Goal: Information Seeking & Learning: Find specific fact

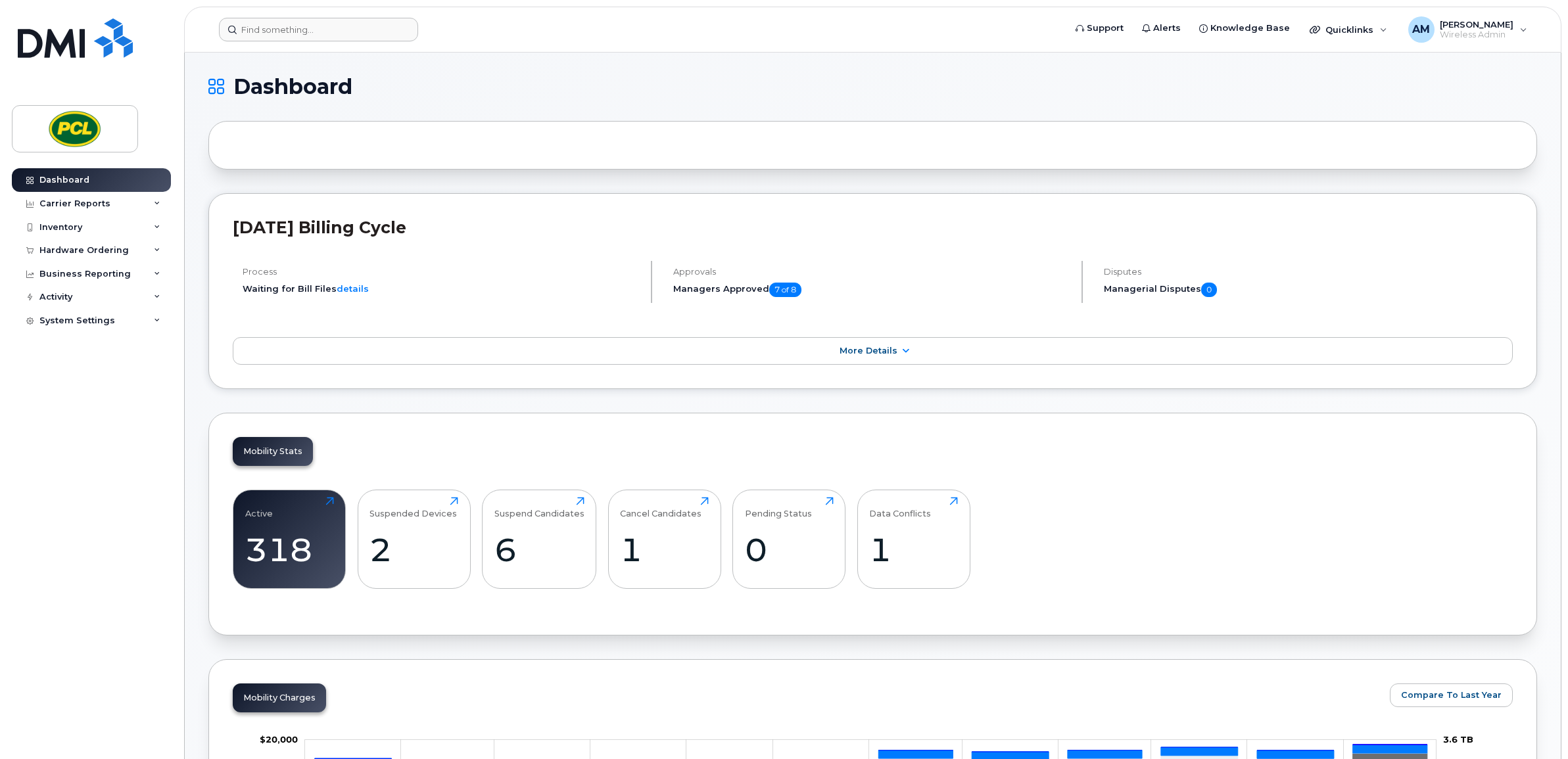
click at [362, 41] on header "Support Alerts Knowledge Base Quicklinks Suspend / Cancel Device Change SIM Car…" at bounding box center [872, 29] width 1377 height 46
click at [361, 34] on input at bounding box center [319, 29] width 199 height 23
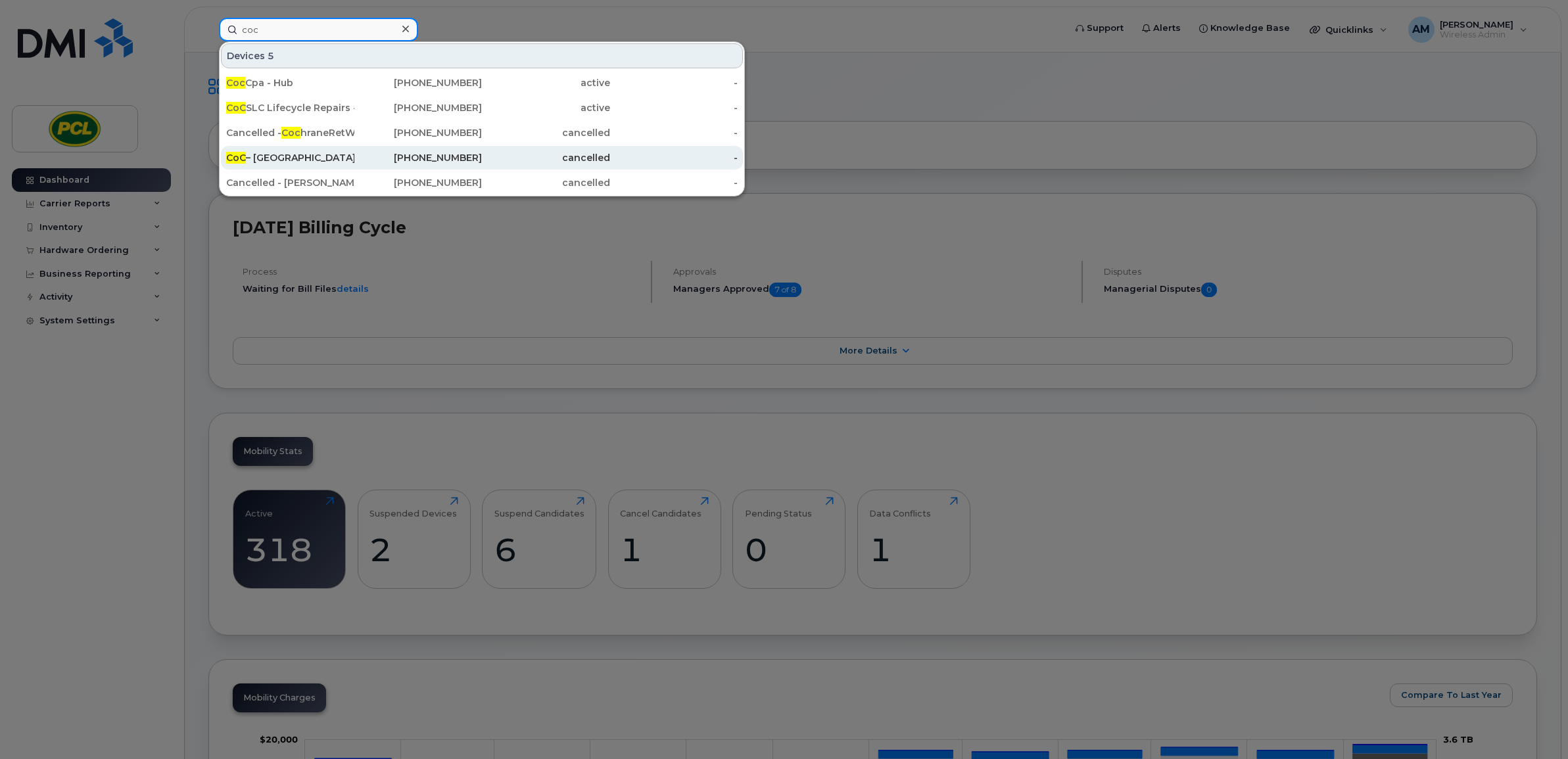
type input "coc"
click at [337, 166] on div "CoC – Pump Station - Hub" at bounding box center [290, 157] width 128 height 23
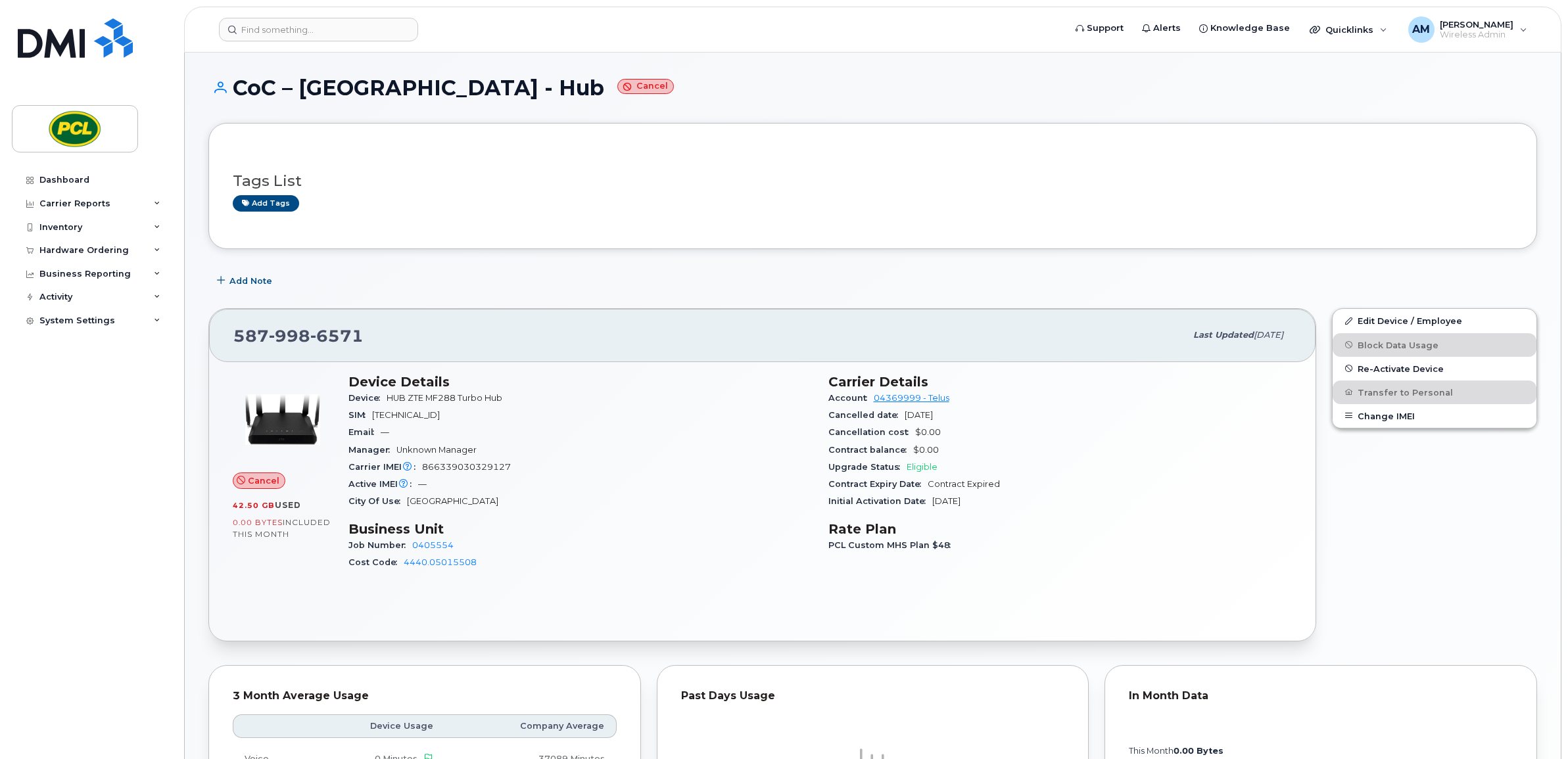
scroll to position [328, 0]
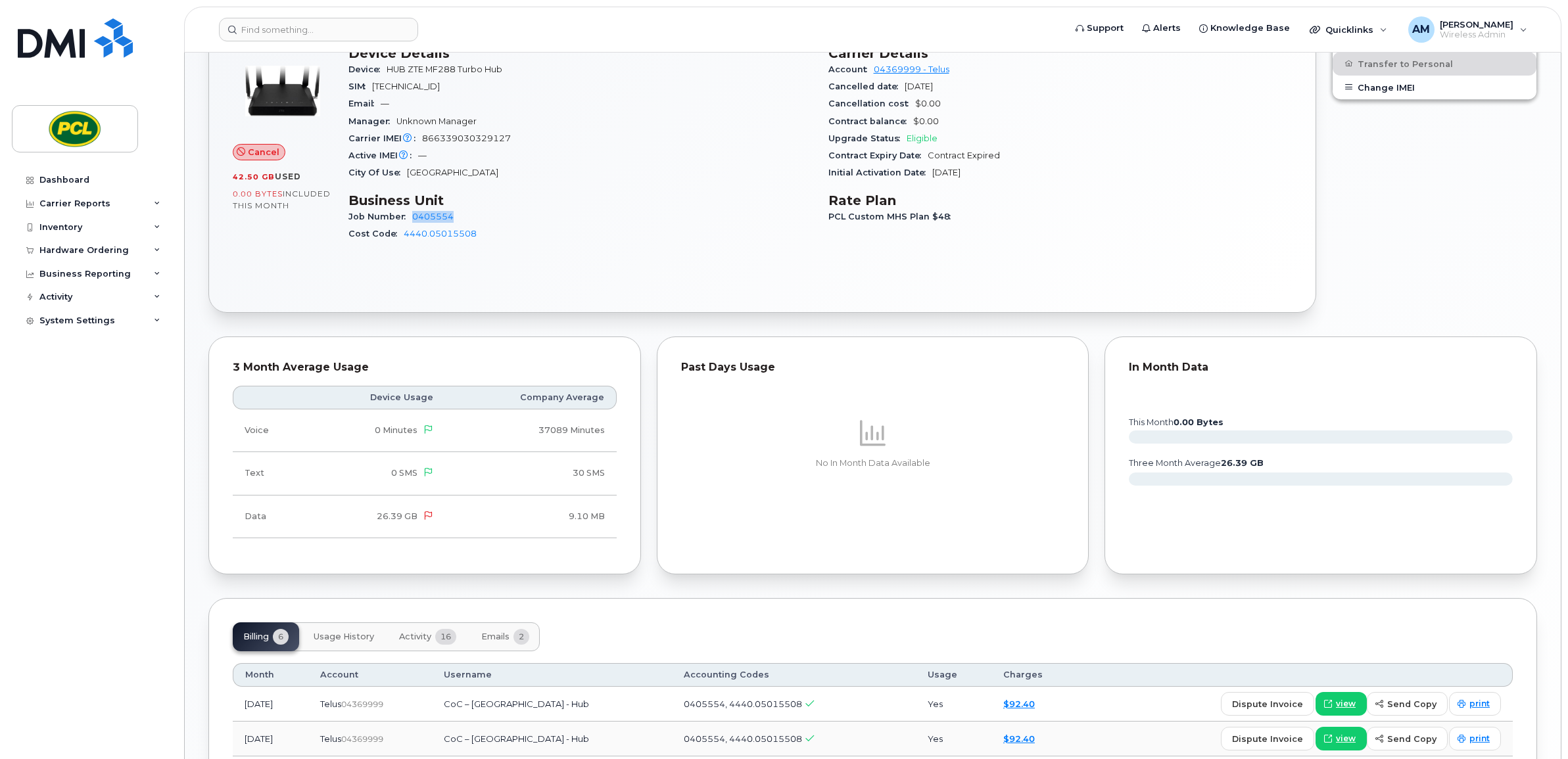
drag, startPoint x: 465, startPoint y: 212, endPoint x: 410, endPoint y: 220, distance: 55.6
click at [410, 220] on div "Job Number 0405554" at bounding box center [581, 217] width 464 height 17
copy link "0405554"
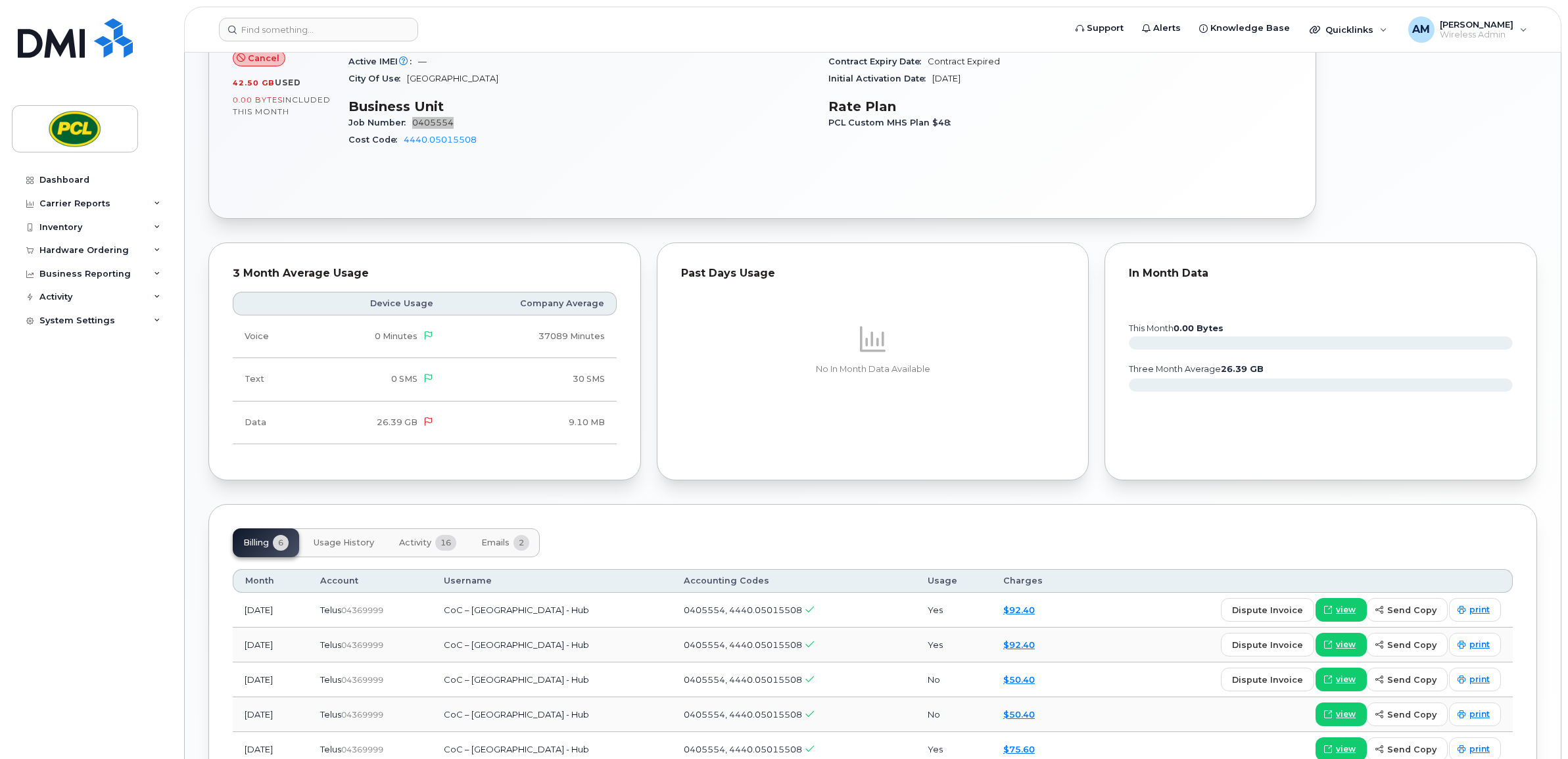
scroll to position [587, 0]
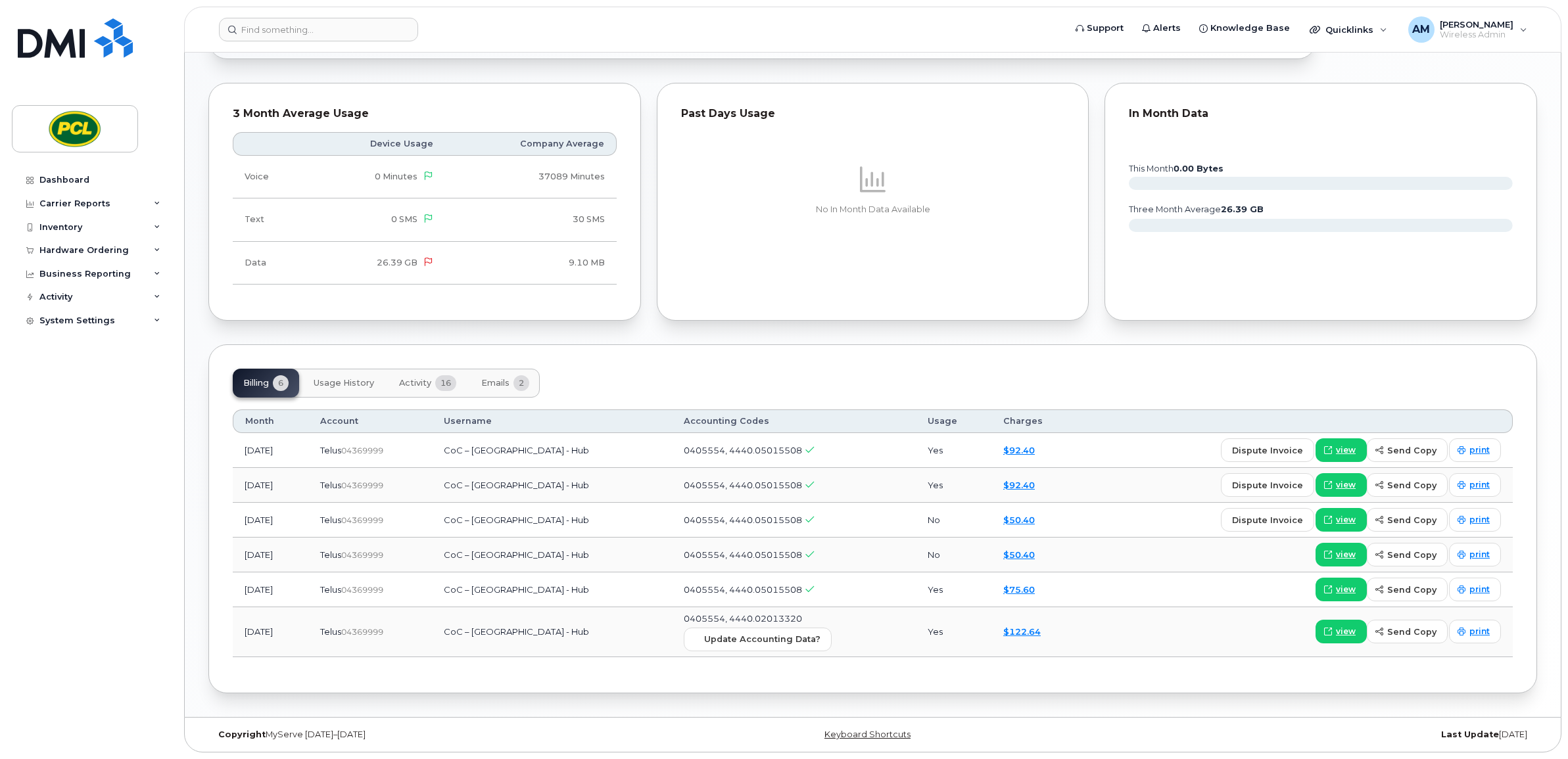
click at [336, 381] on span "Usage History" at bounding box center [343, 383] width 60 height 11
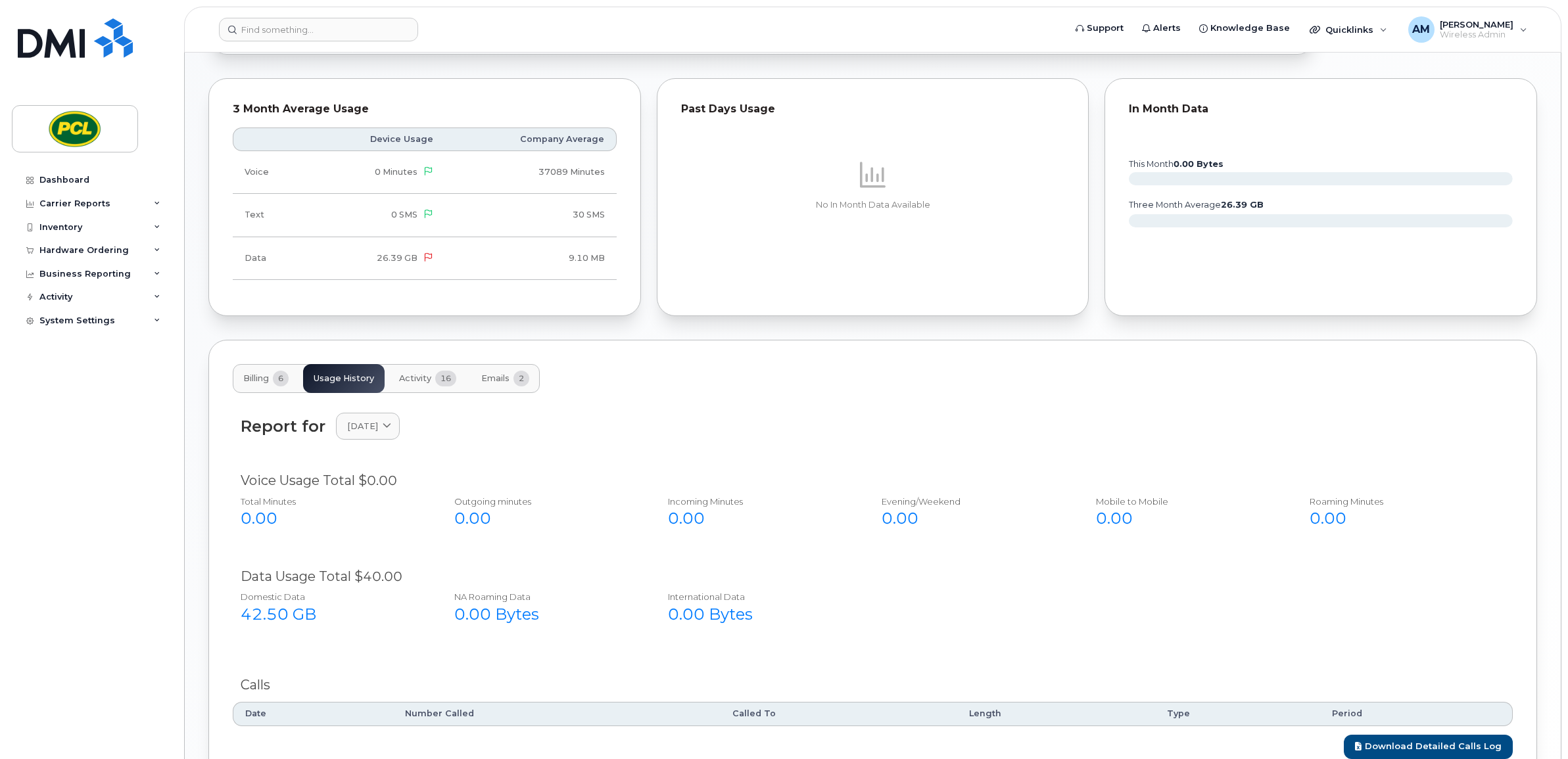
scroll to position [693, 0]
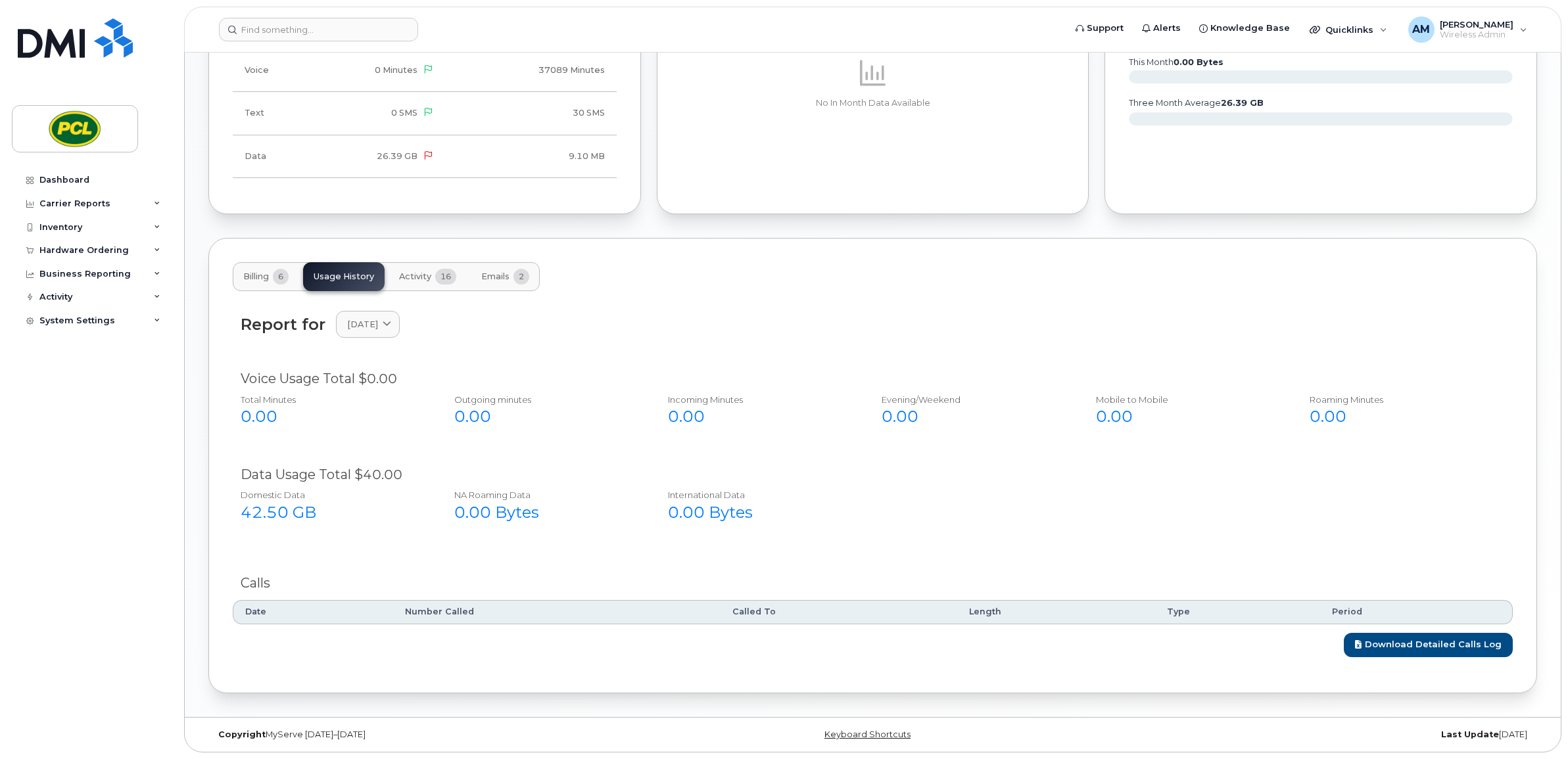
click at [416, 272] on span "Activity" at bounding box center [415, 277] width 32 height 11
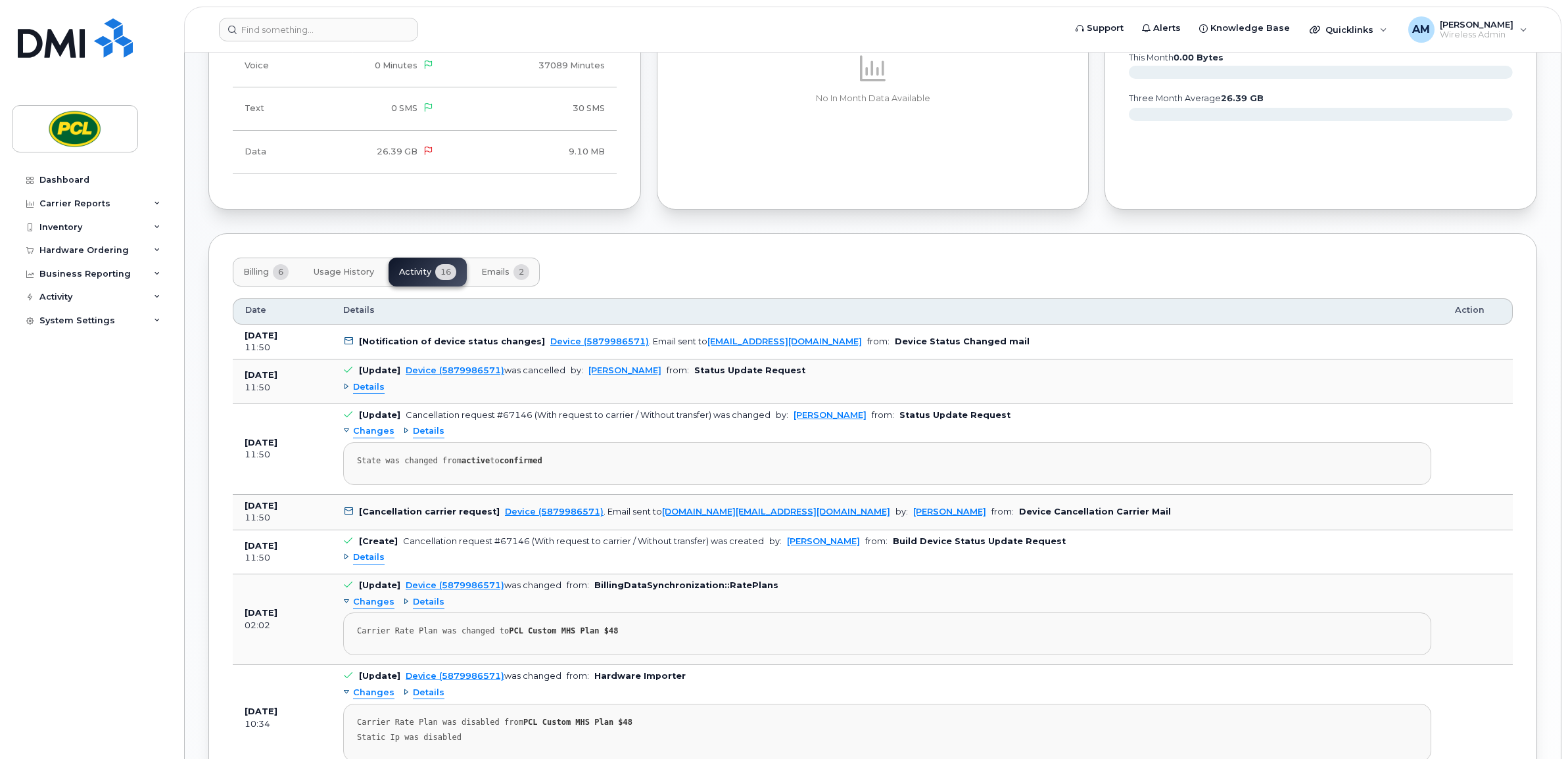
click at [1019, 517] on b "Device Cancellation Carrier Mail" at bounding box center [1095, 511] width 152 height 10
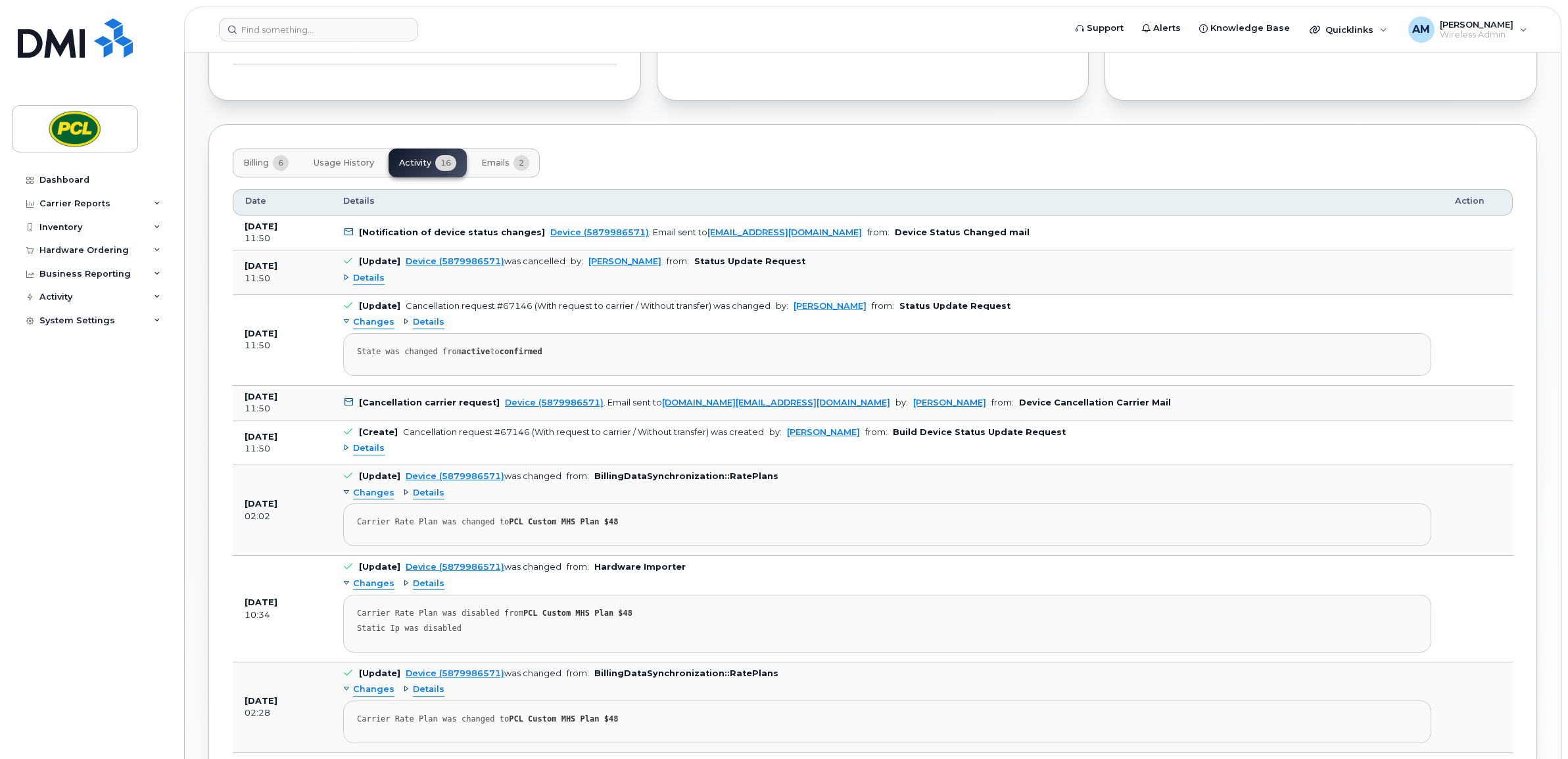
scroll to position [858, 0]
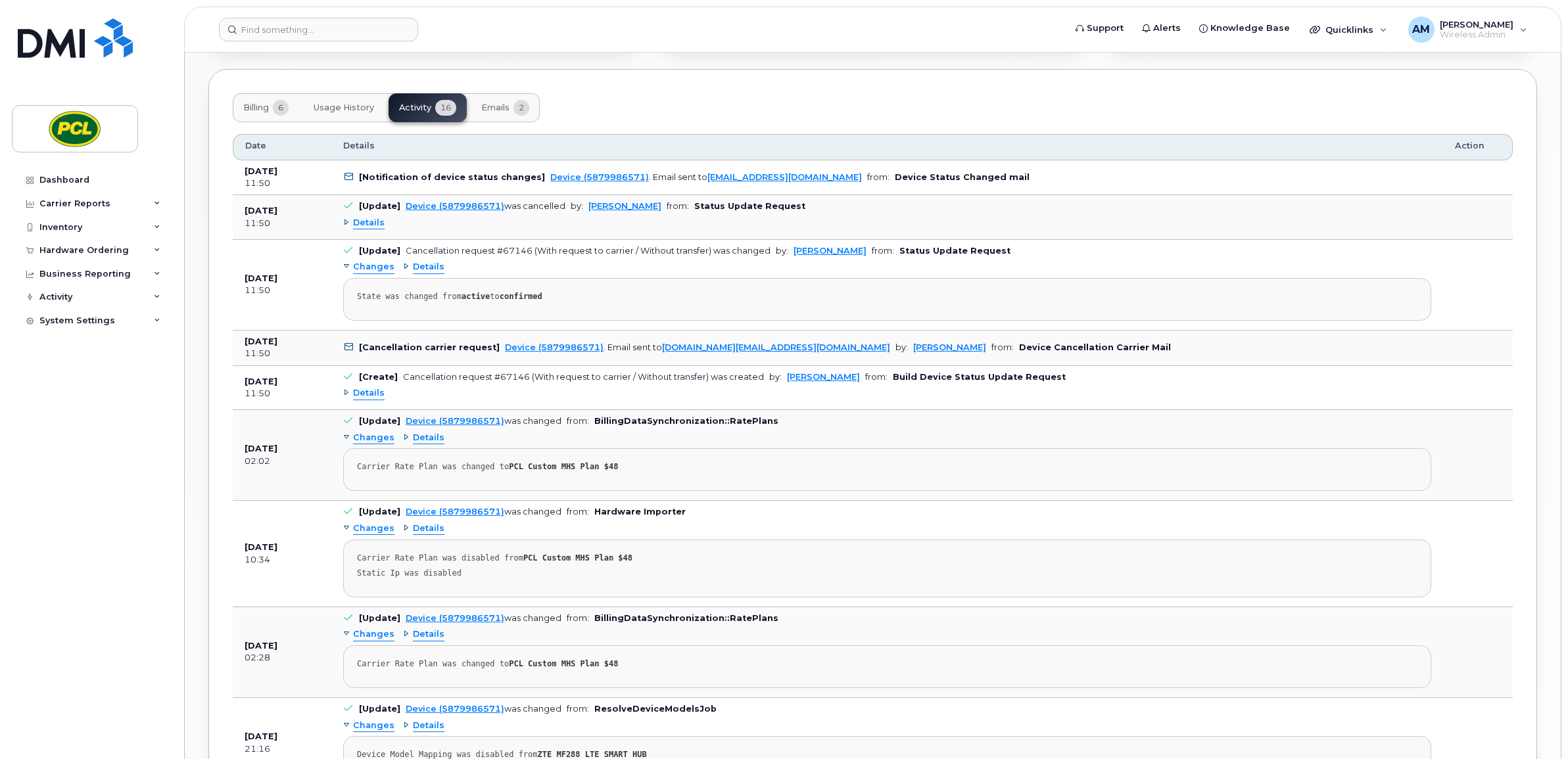
click at [406, 267] on div "Details" at bounding box center [423, 267] width 41 height 13
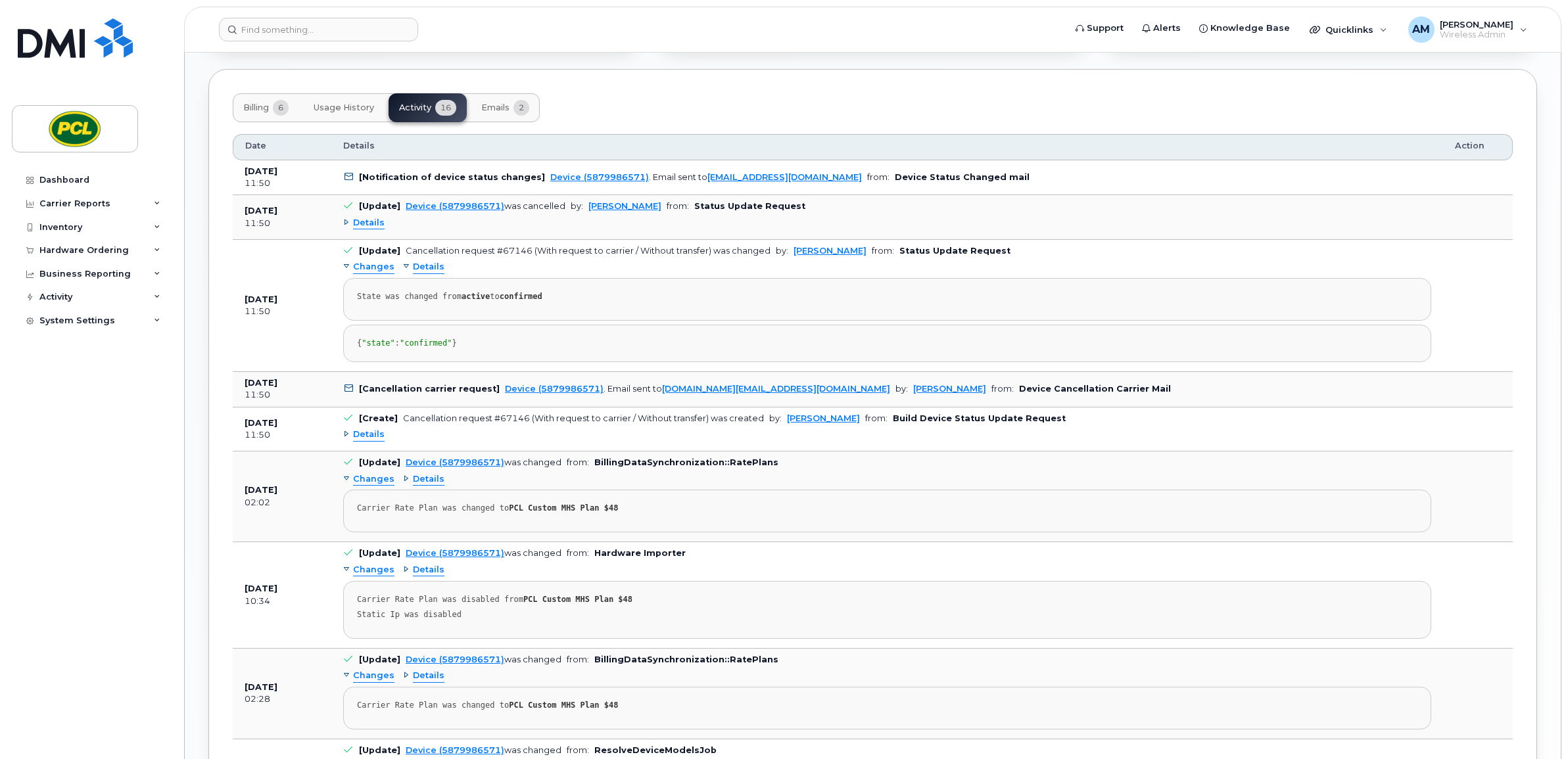
click at [349, 225] on div "Details" at bounding box center [364, 223] width 41 height 13
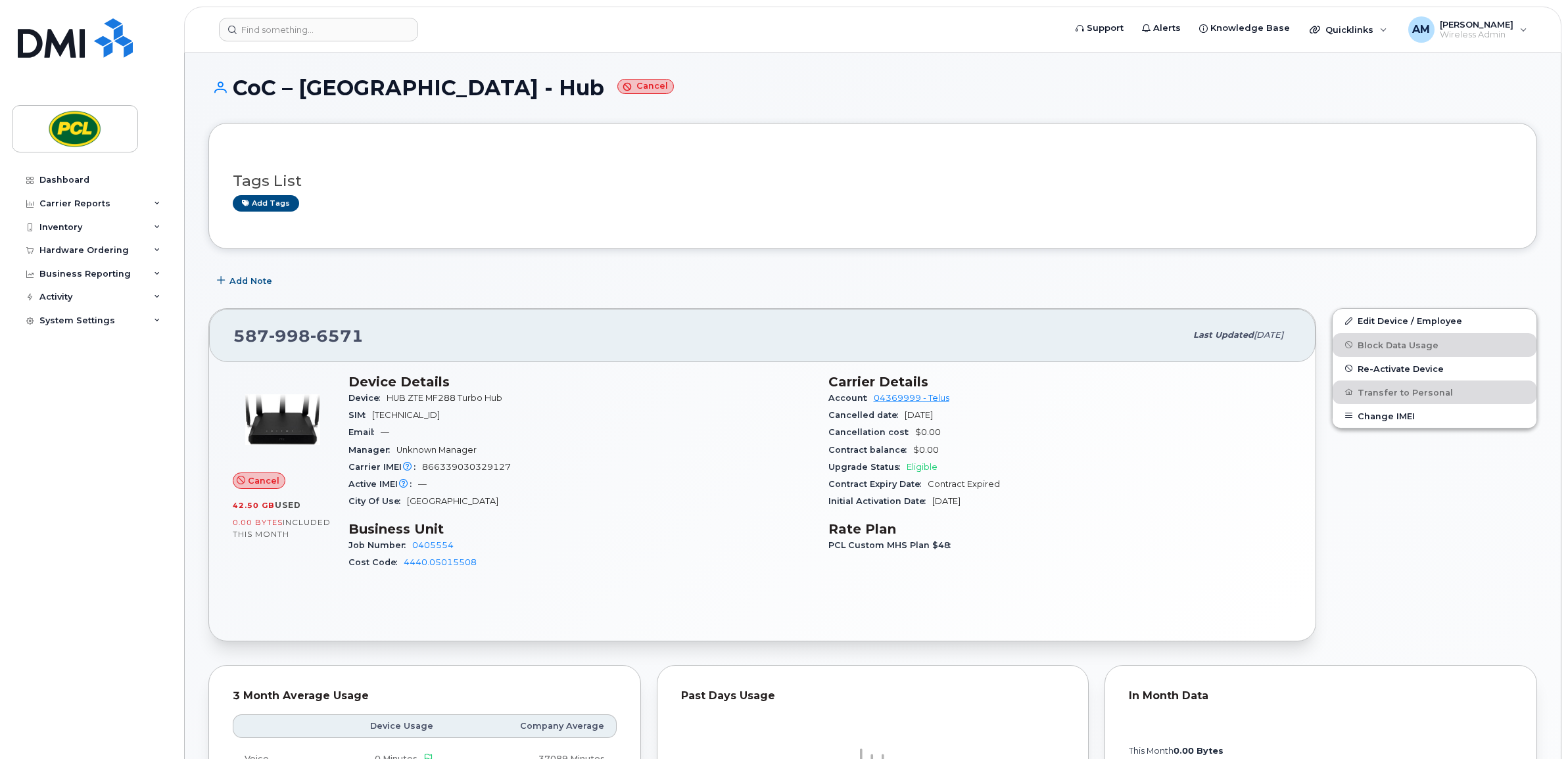
scroll to position [383, 0]
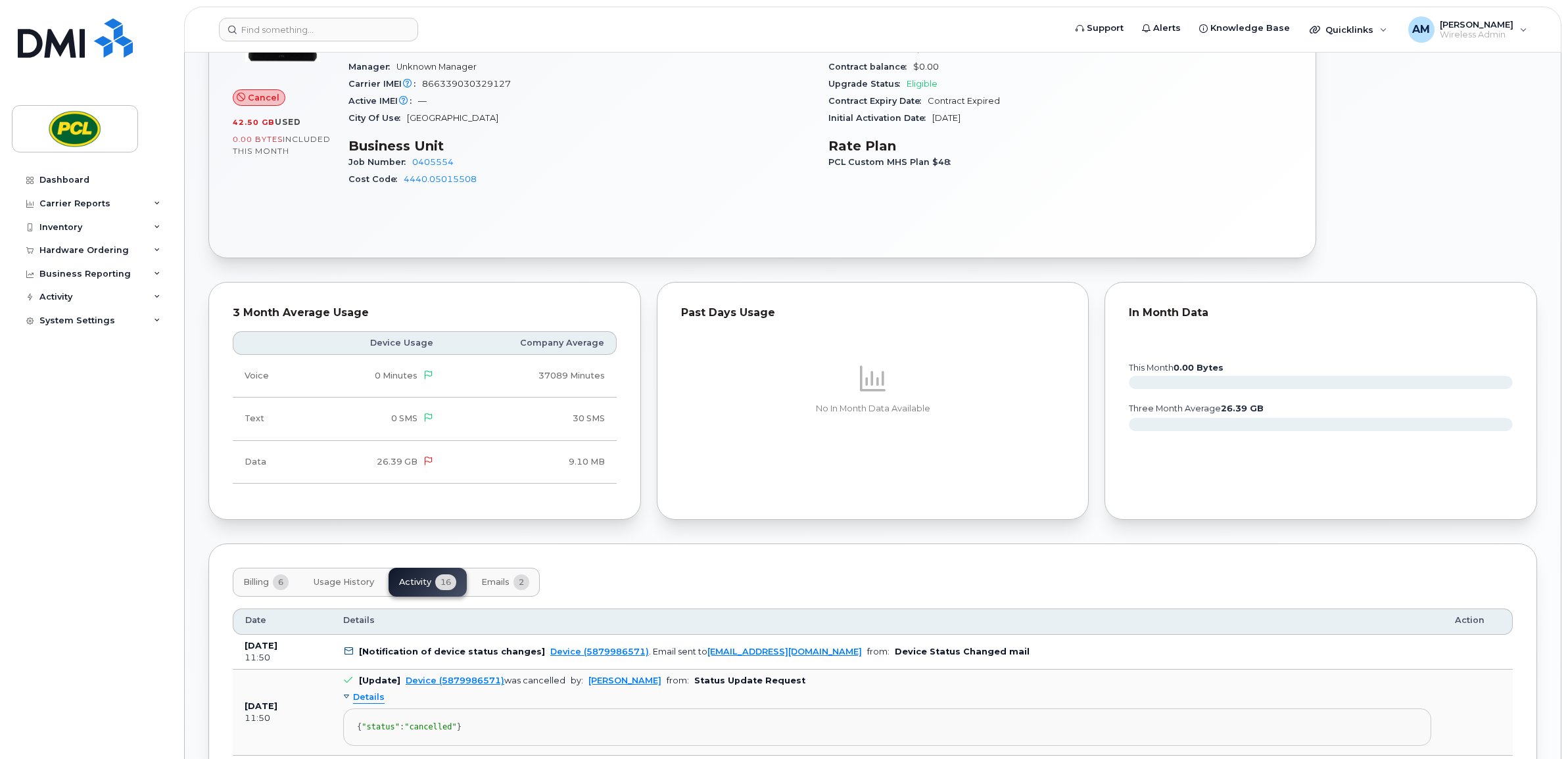
click at [267, 581] on span "Billing" at bounding box center [256, 582] width 26 height 11
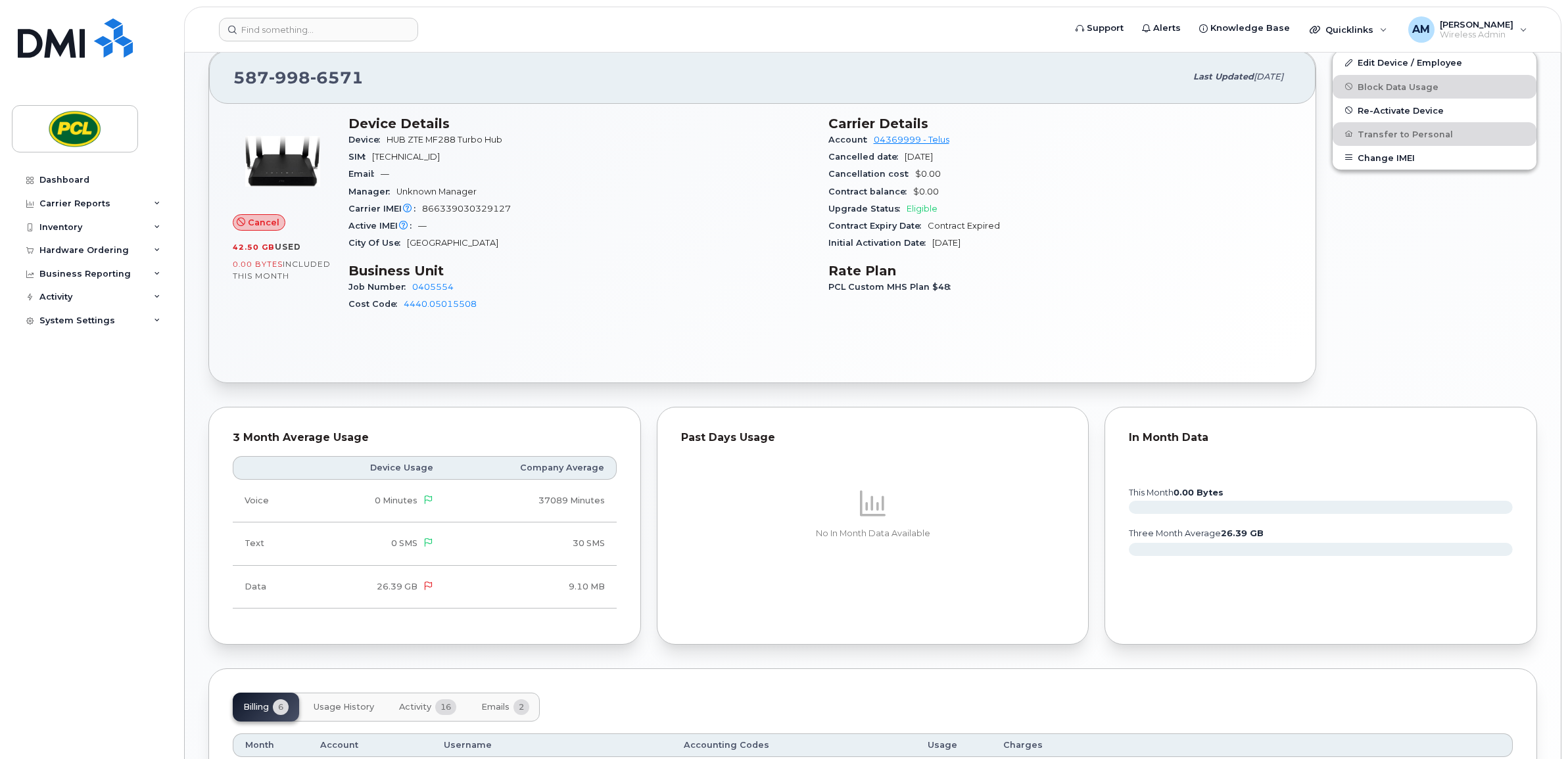
scroll to position [0, 0]
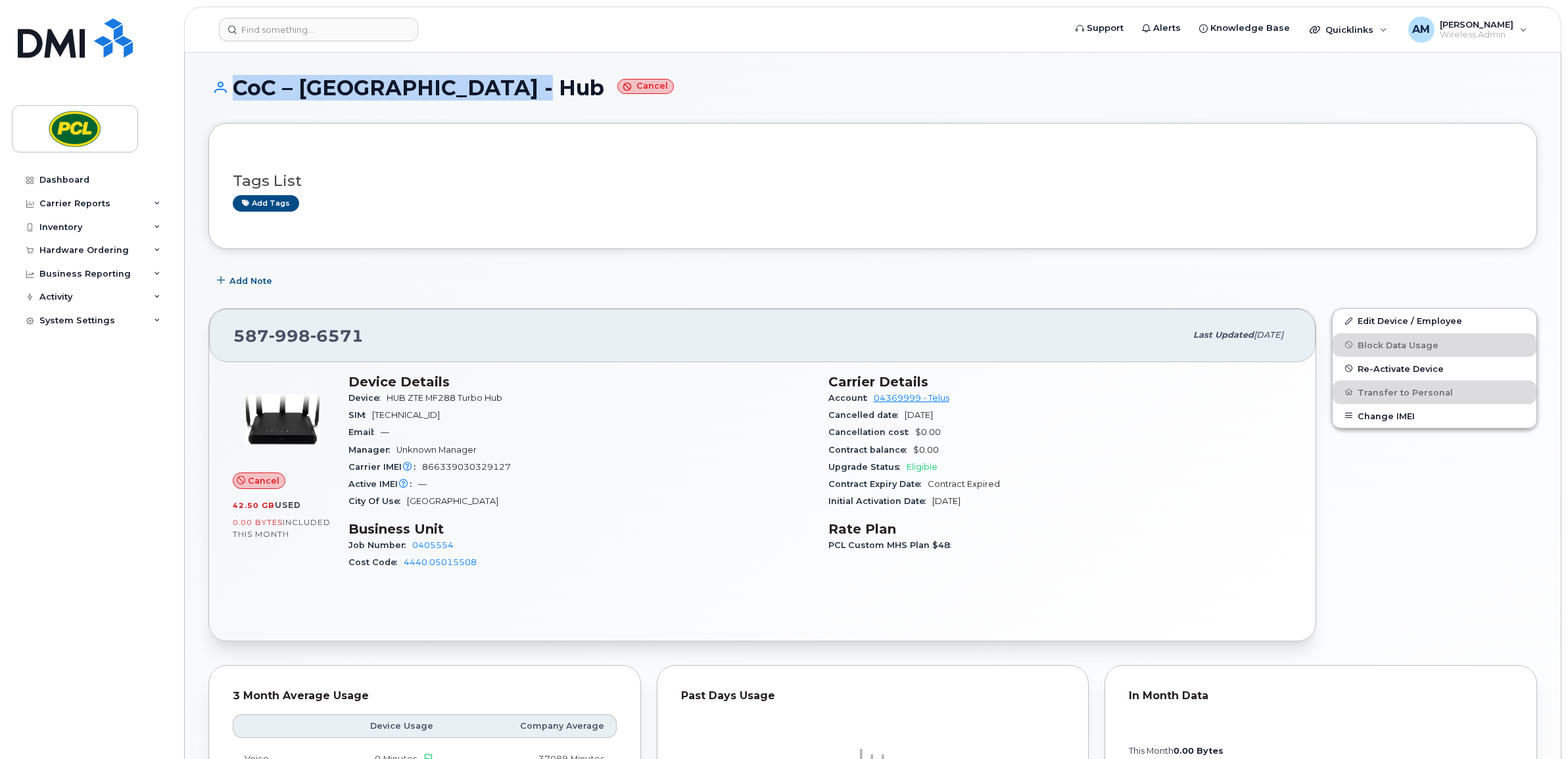
drag, startPoint x: 514, startPoint y: 87, endPoint x: 212, endPoint y: 96, distance: 302.1
click at [212, 96] on h1 "CoC – Pump Station - Hub Cancel" at bounding box center [873, 87] width 1329 height 23
copy h1 "CoC – Pump Station - Hub"
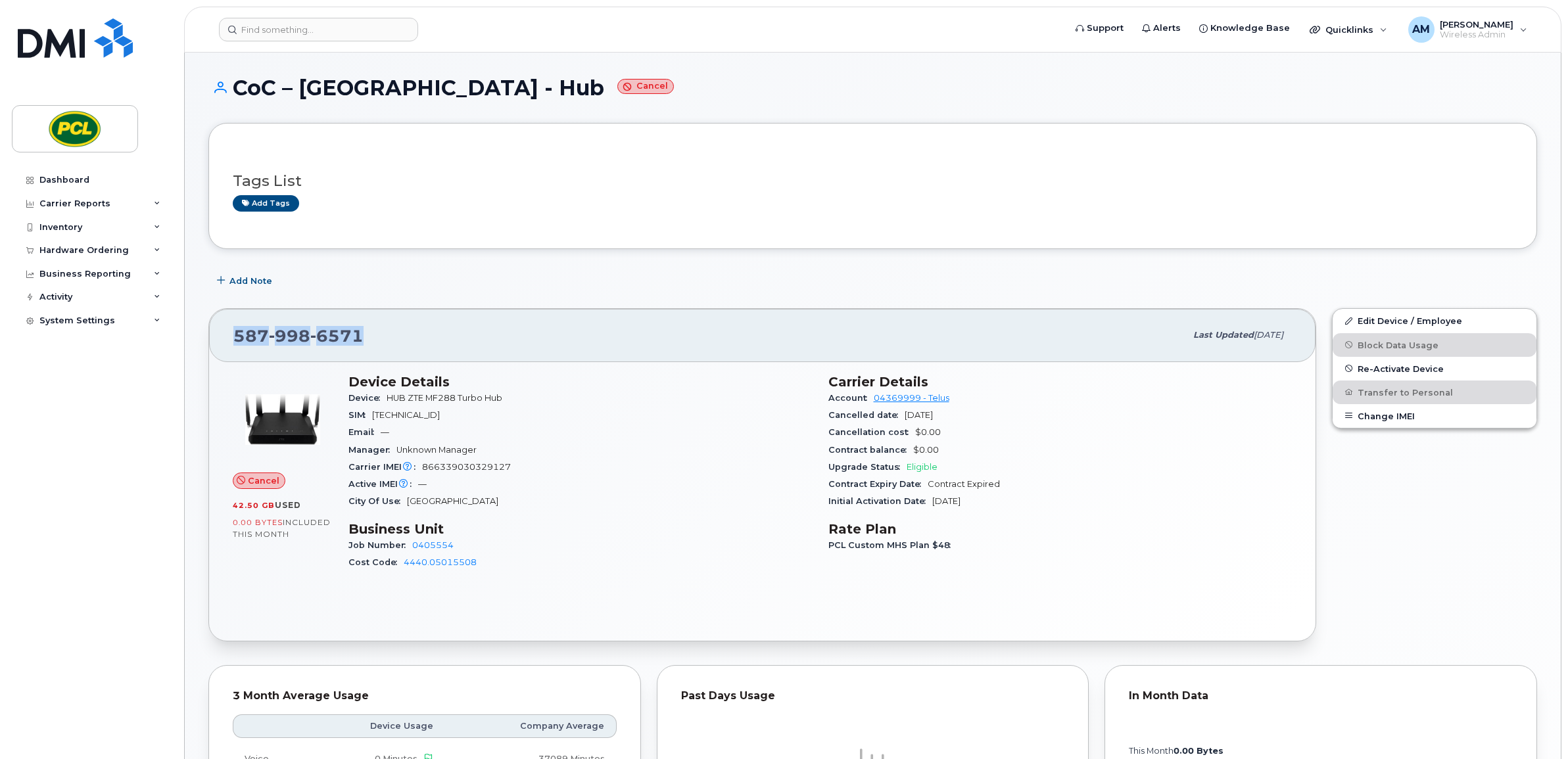
drag, startPoint x: 365, startPoint y: 340, endPoint x: 238, endPoint y: 346, distance: 127.1
click at [238, 346] on div "587 998 6571" at bounding box center [709, 335] width 952 height 28
copy span "587 998 6571"
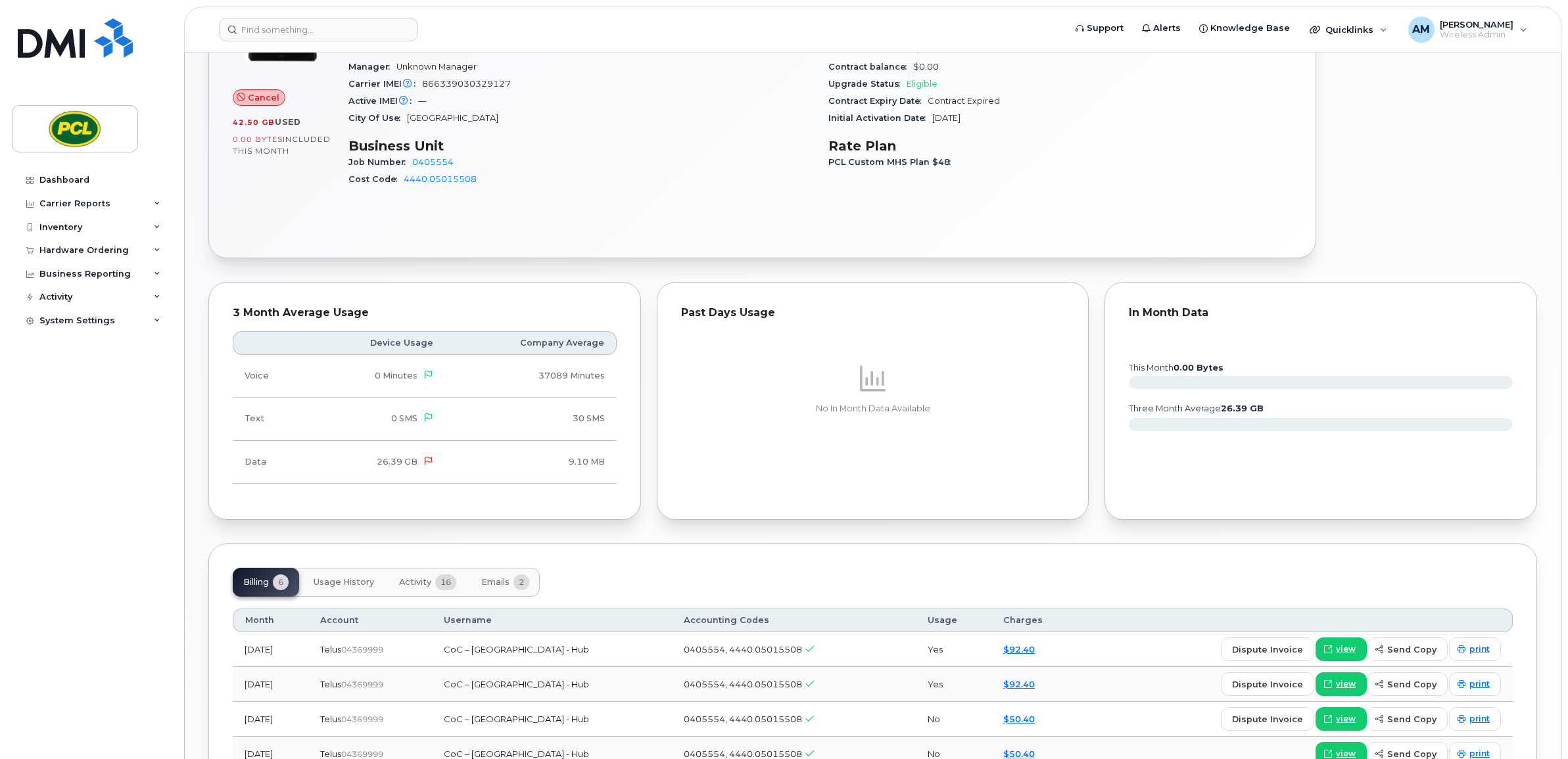
scroll to position [587, 0]
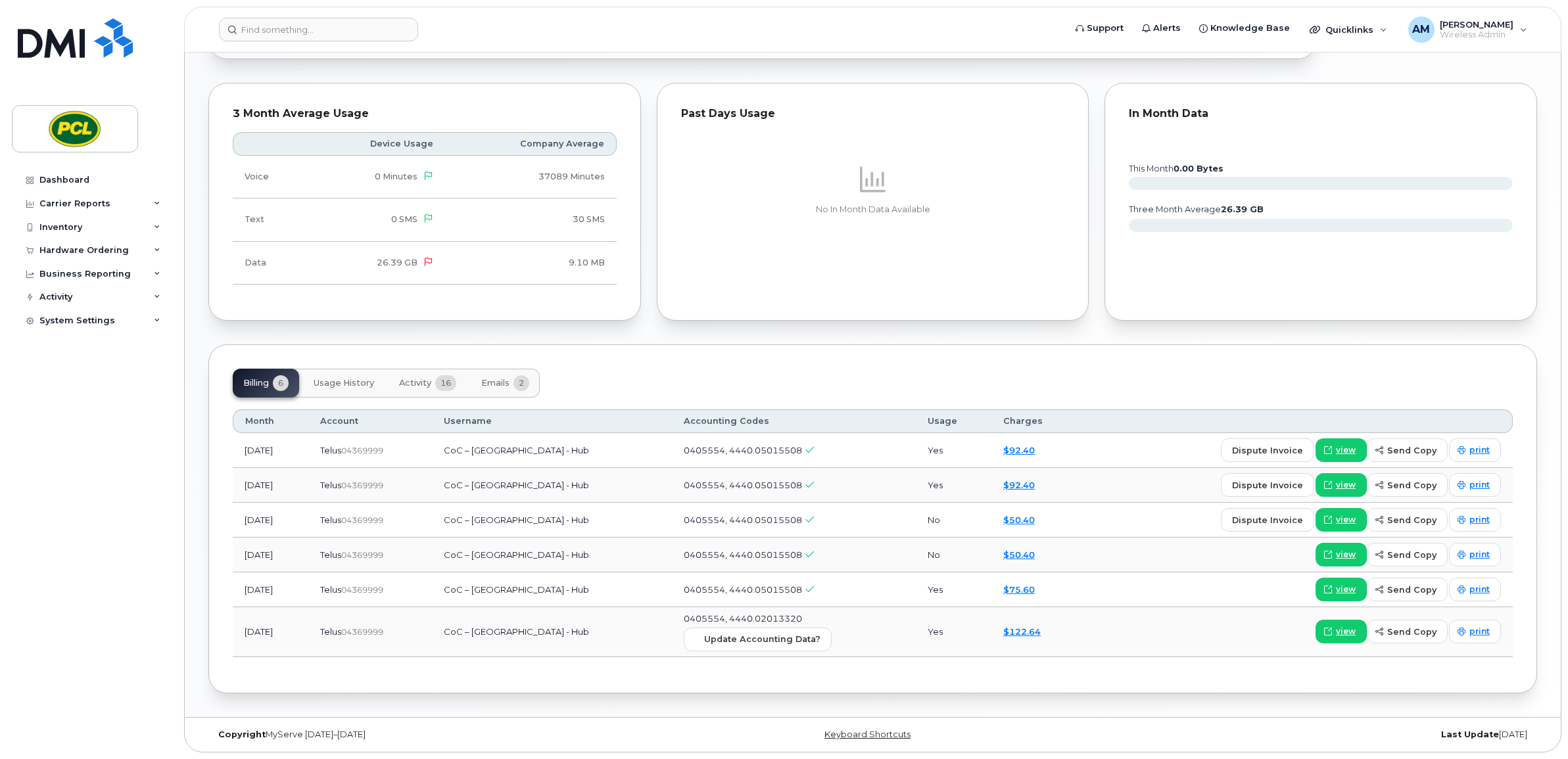
click at [427, 379] on span "Activity" at bounding box center [415, 383] width 32 height 11
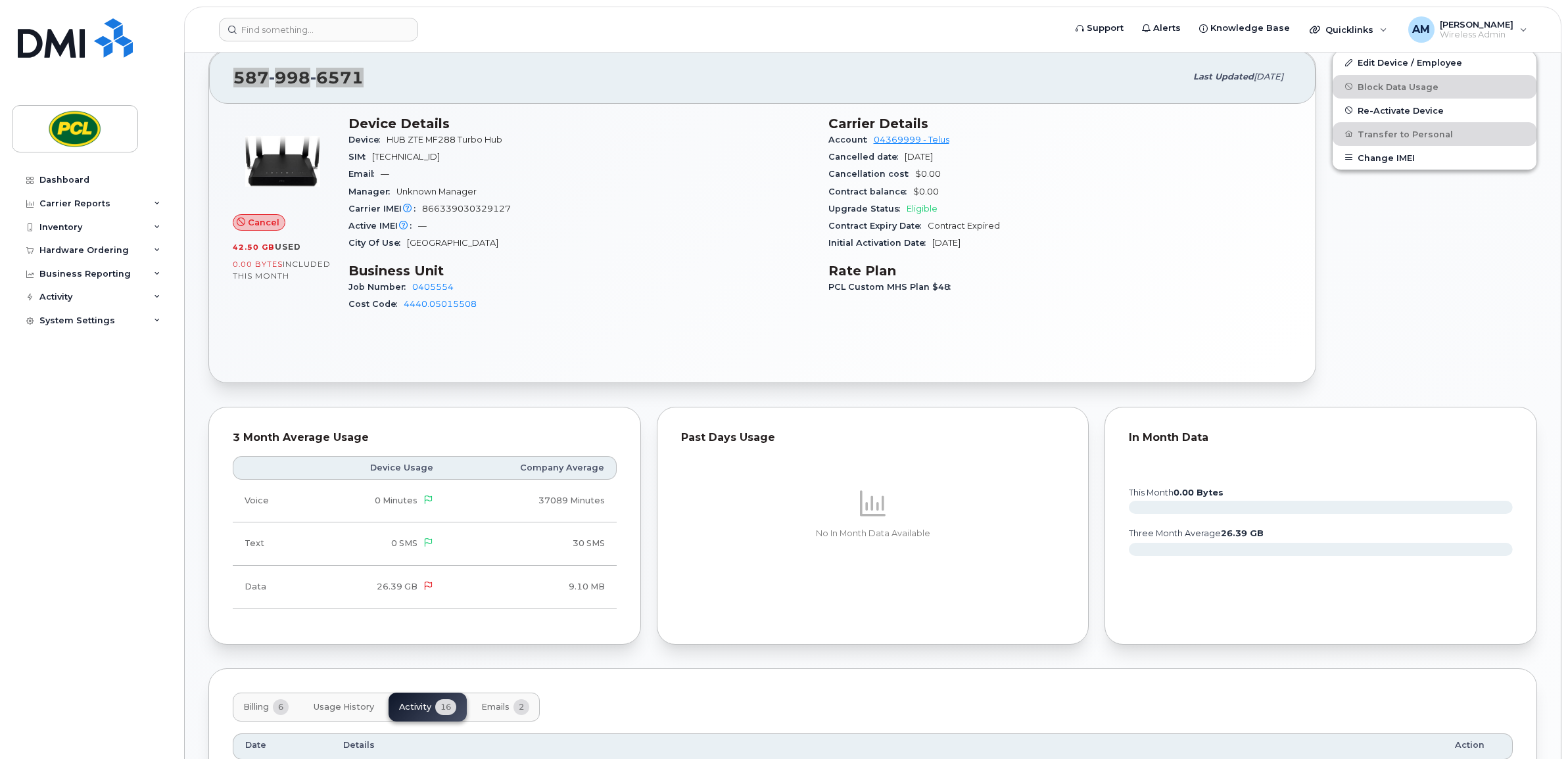
scroll to position [0, 0]
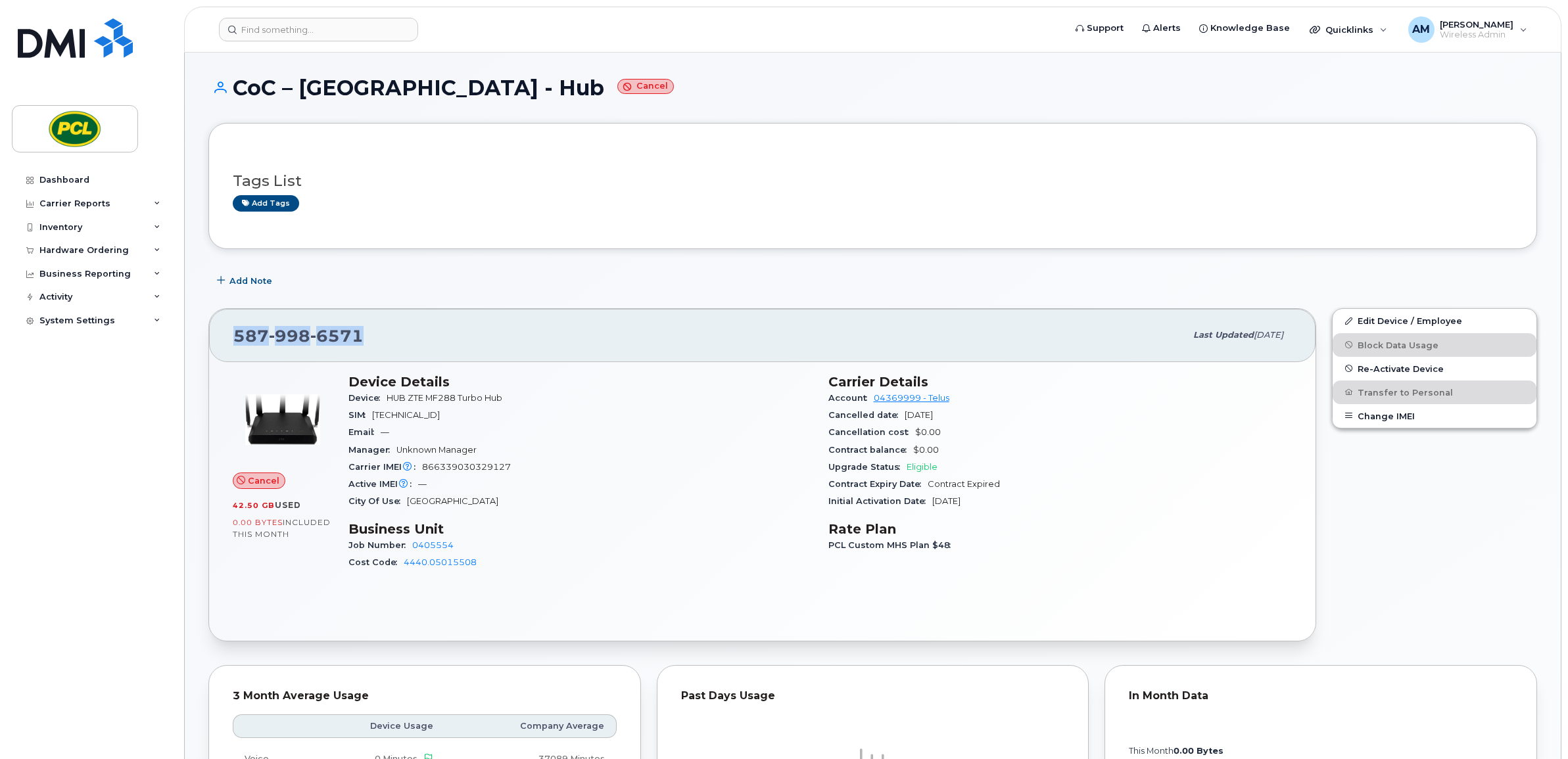
drag, startPoint x: 349, startPoint y: 206, endPoint x: 362, endPoint y: 208, distance: 13.2
click at [349, 206] on div "Add tags" at bounding box center [868, 203] width 1270 height 17
drag, startPoint x: 392, startPoint y: 342, endPoint x: 228, endPoint y: 347, distance: 164.1
click at [228, 347] on div "587 998 6571 Last updated Aug 07, 2025" at bounding box center [762, 335] width 1106 height 53
copy span "587 998 6571"
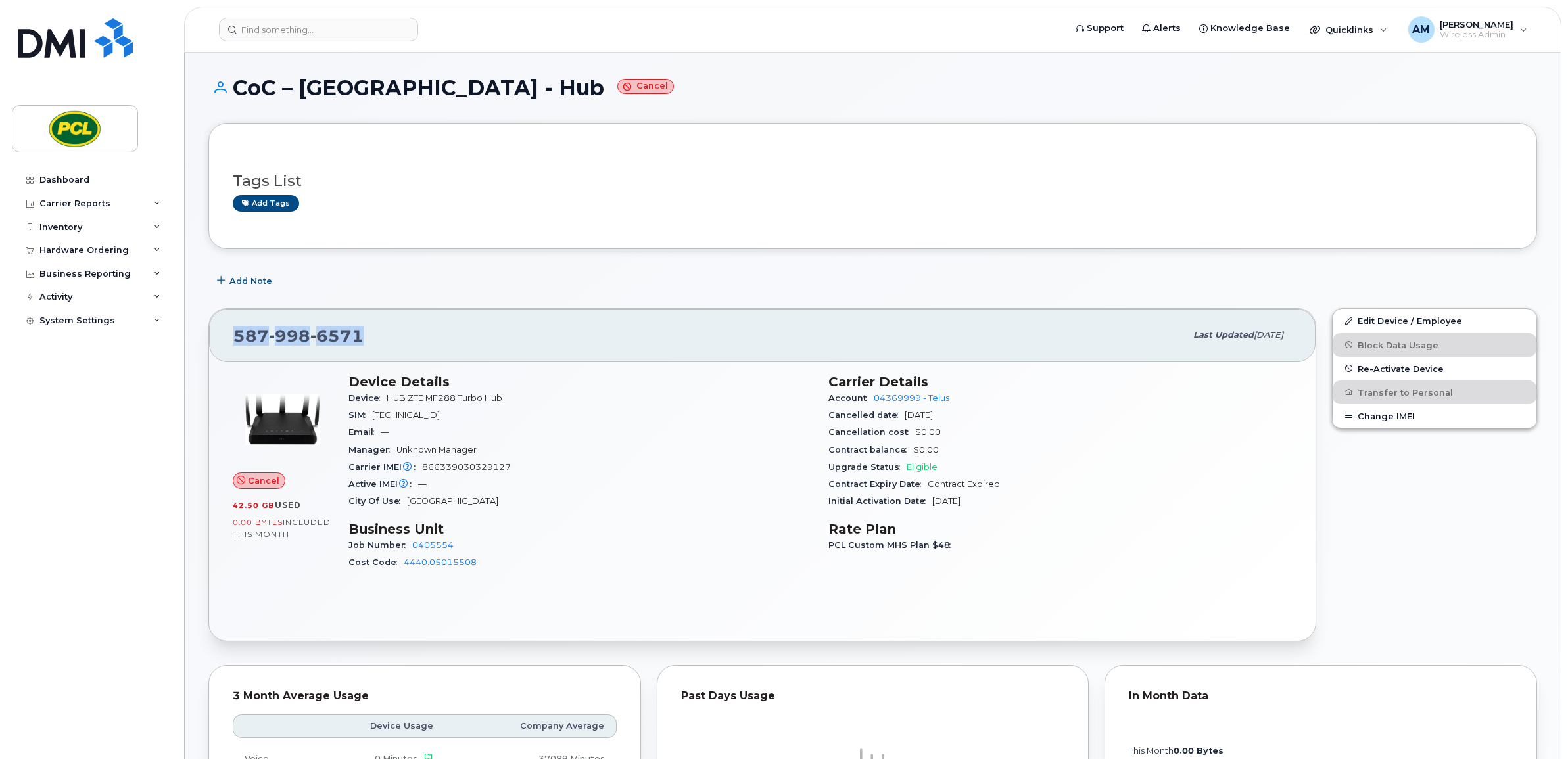
click at [737, 326] on div "587 998 6571" at bounding box center [709, 335] width 952 height 28
click at [505, 412] on div "SIM 8912230200211609397" at bounding box center [581, 415] width 464 height 17
click at [502, 415] on div "SIM 8912230200211609397" at bounding box center [581, 415] width 464 height 17
click at [505, 411] on div "SIM 8912230200211609397" at bounding box center [581, 415] width 464 height 17
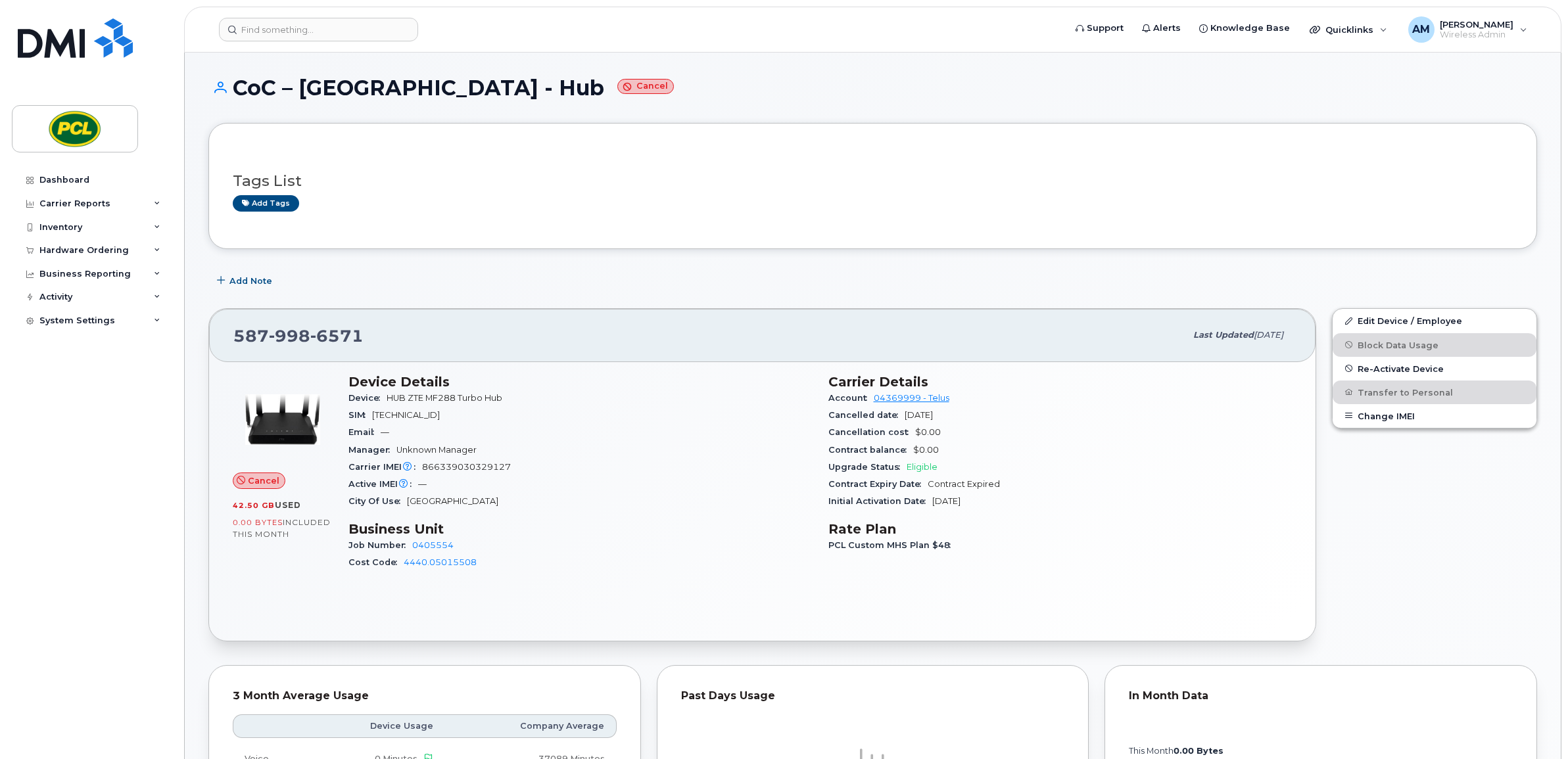
click at [495, 417] on div "SIM 8912230200211609397" at bounding box center [581, 415] width 464 height 17
drag, startPoint x: 499, startPoint y: 414, endPoint x: 374, endPoint y: 416, distance: 125.0
click at [374, 416] on div "SIM 8912230200211609397" at bounding box center [581, 415] width 464 height 17
click at [372, 416] on span "SIM" at bounding box center [360, 415] width 23 height 10
click at [503, 419] on div "SIM 8912230200211609397" at bounding box center [581, 415] width 464 height 17
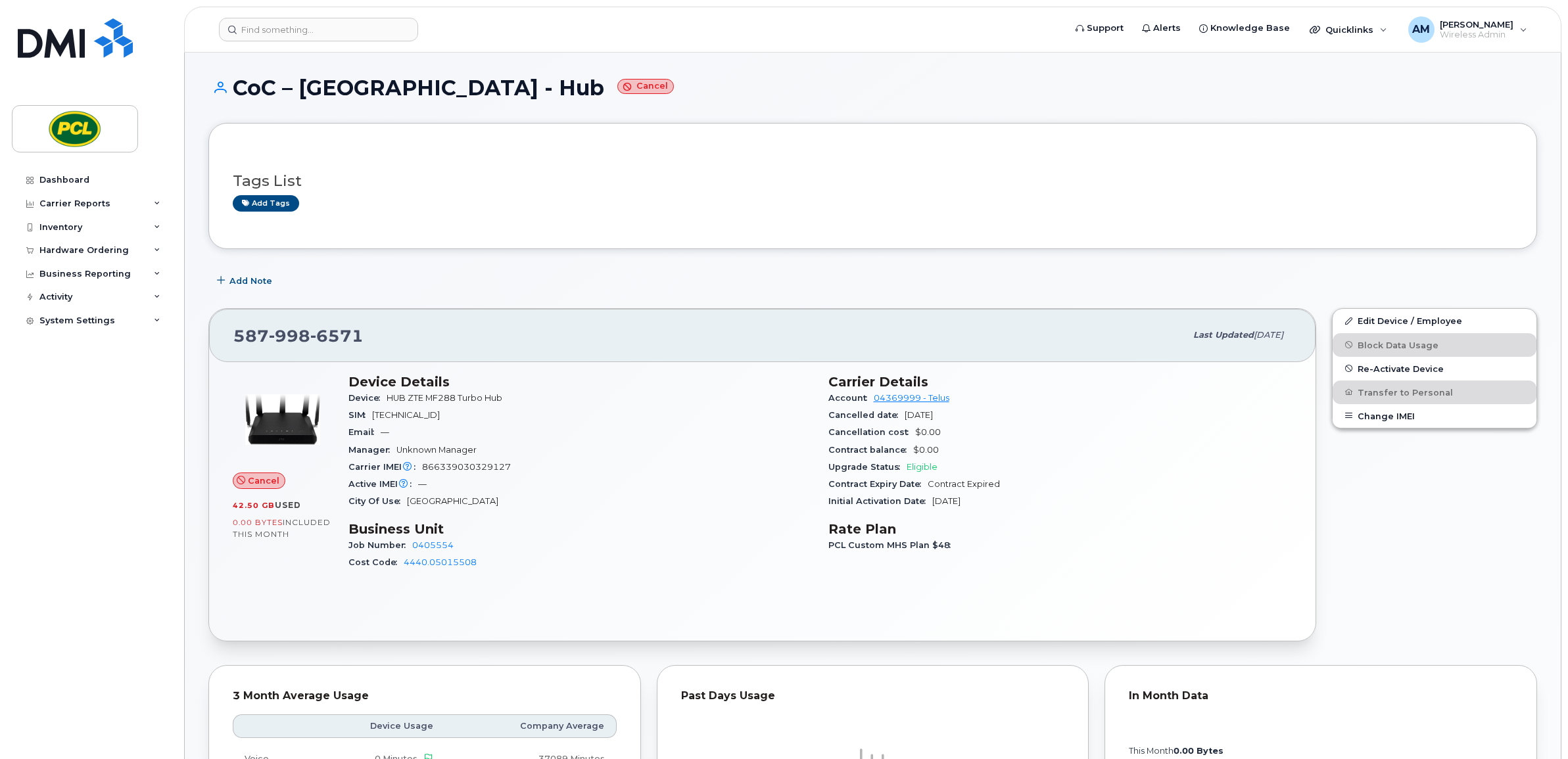
click at [504, 412] on div "SIM 8912230200211609397" at bounding box center [581, 415] width 464 height 17
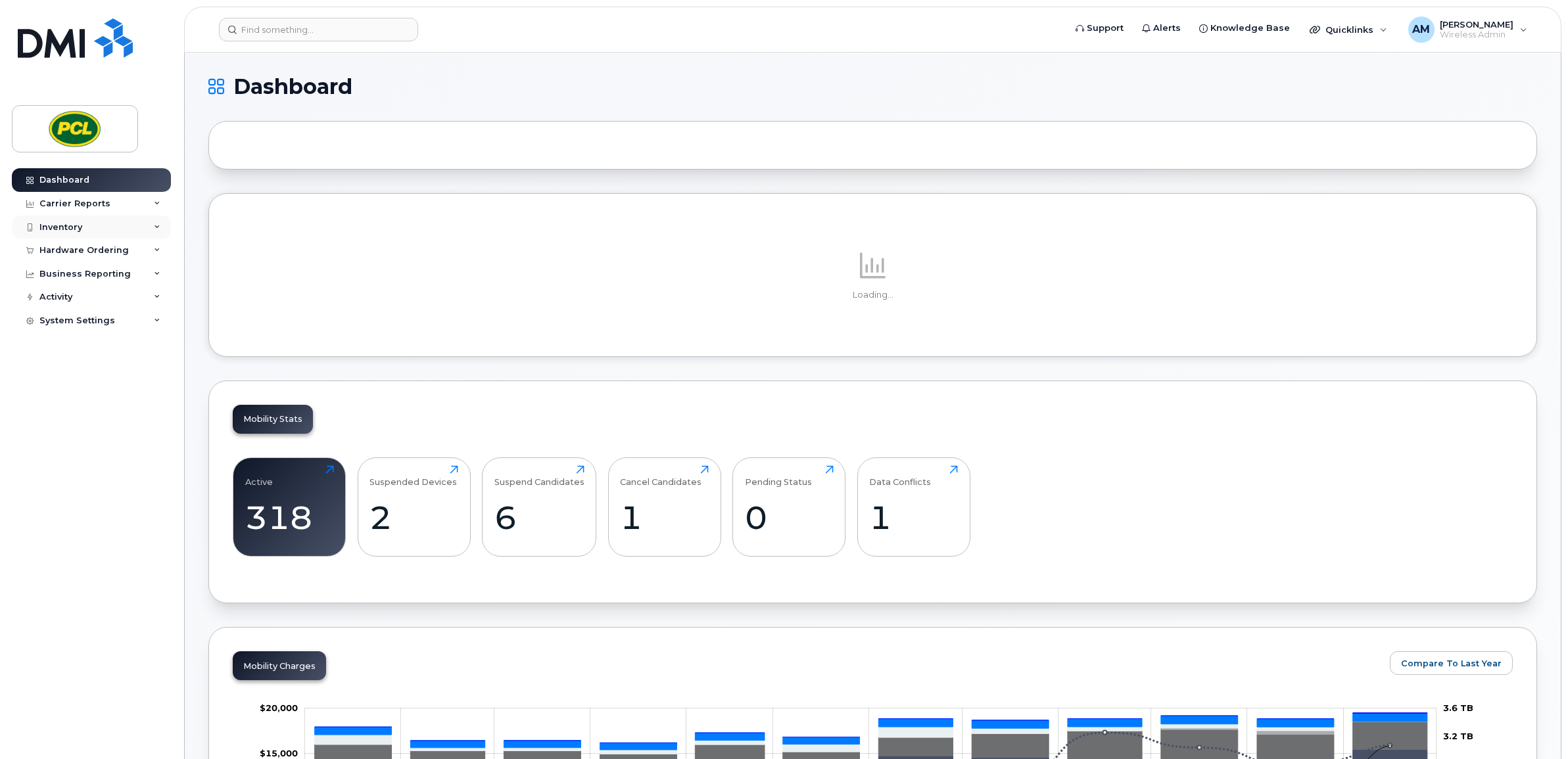
click at [117, 236] on div "Inventory" at bounding box center [91, 227] width 159 height 23
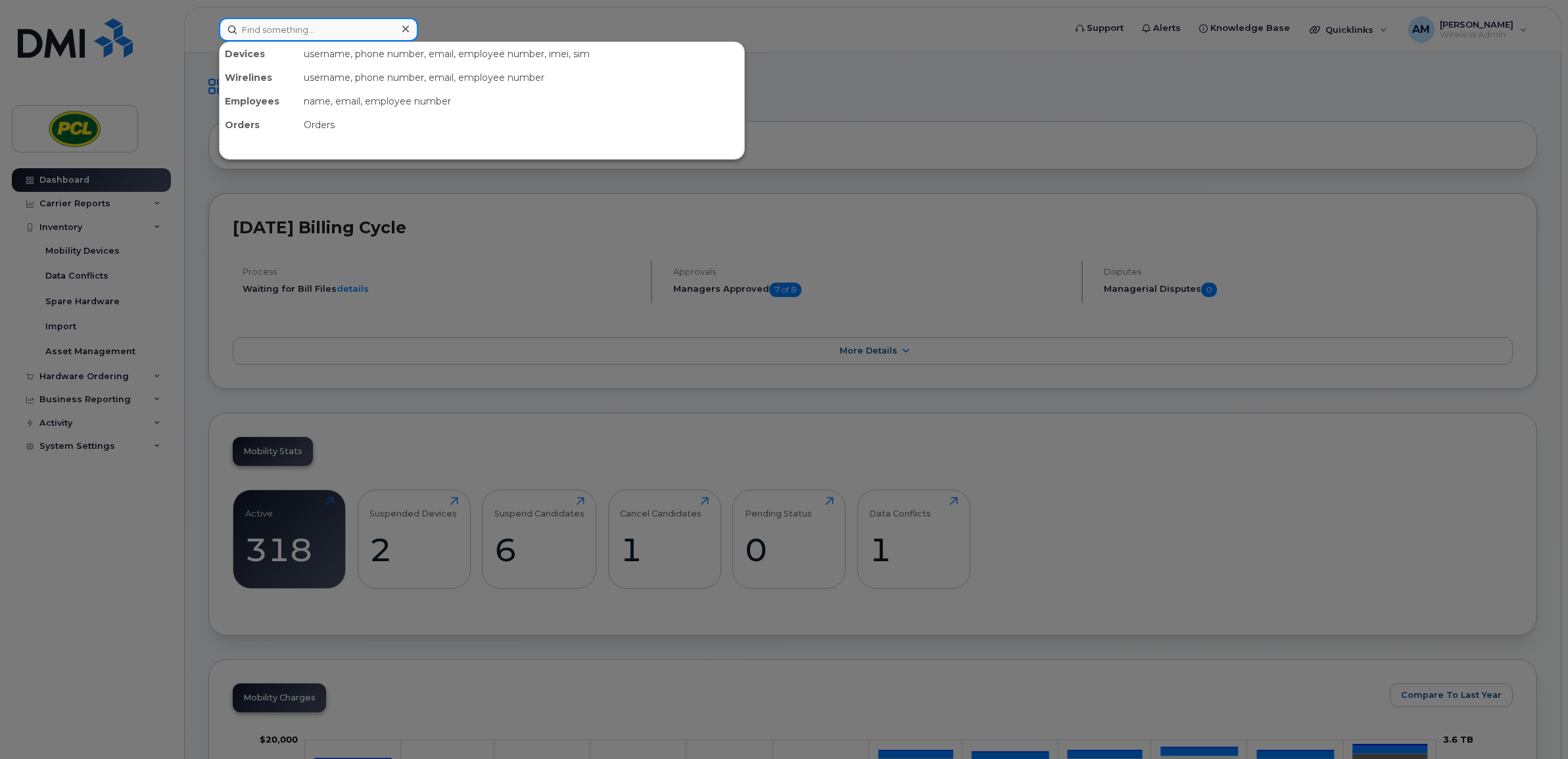
click at [349, 35] on input at bounding box center [319, 29] width 199 height 23
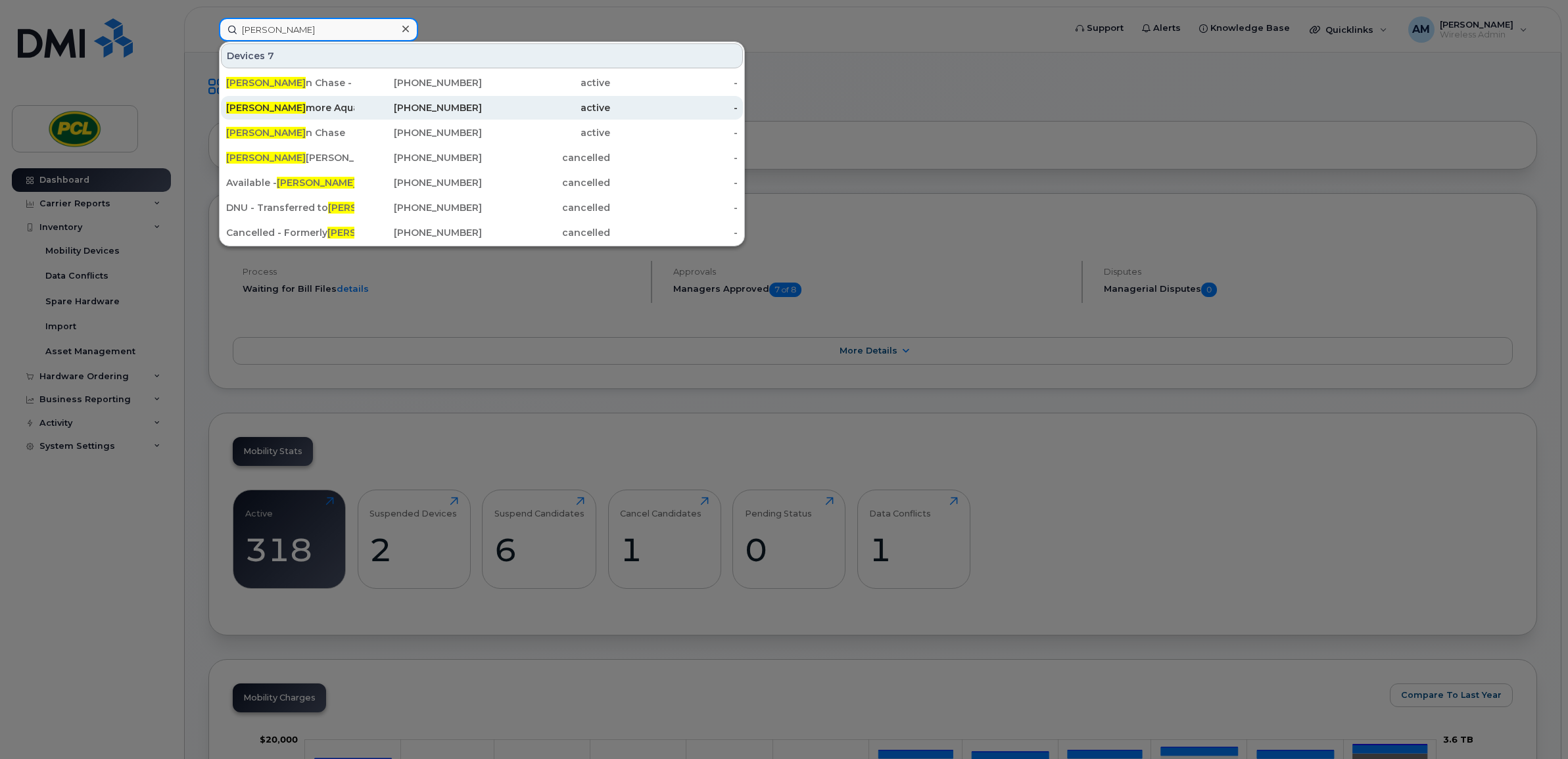
type input "glen"
click at [422, 107] on div "[PHONE_NUMBER]" at bounding box center [419, 107] width 128 height 13
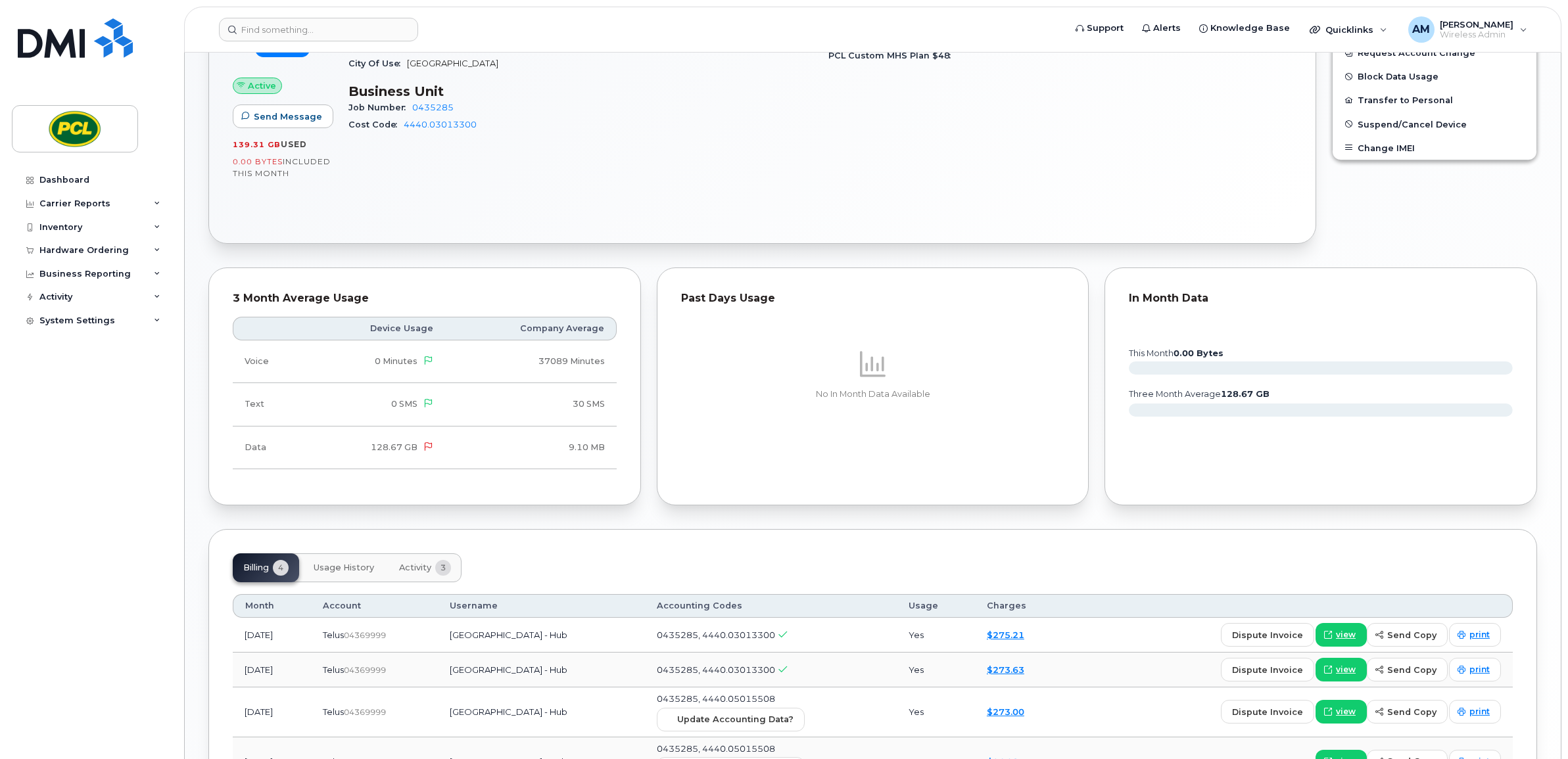
scroll to position [571, 0]
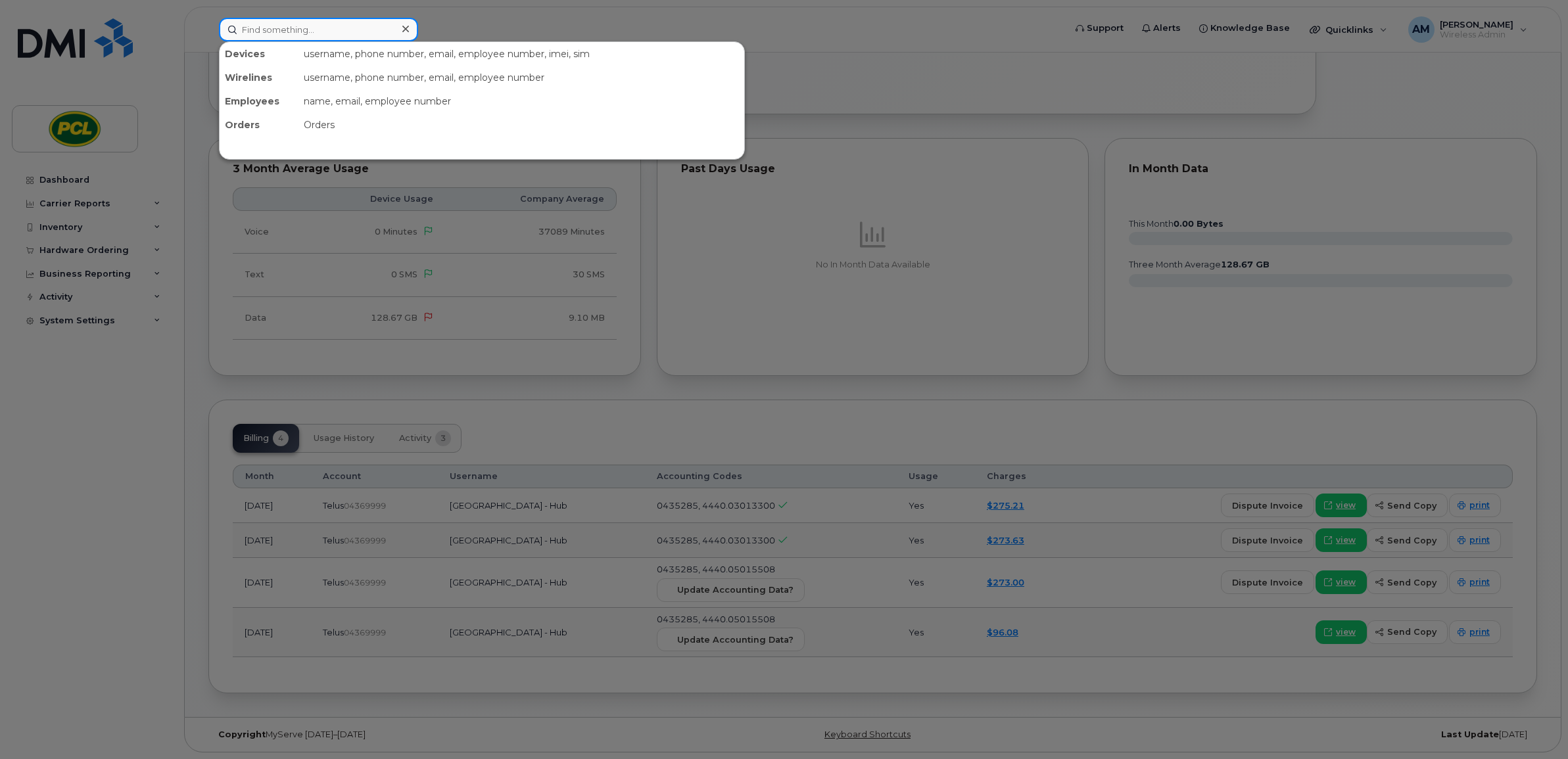
click at [349, 29] on input at bounding box center [319, 29] width 199 height 23
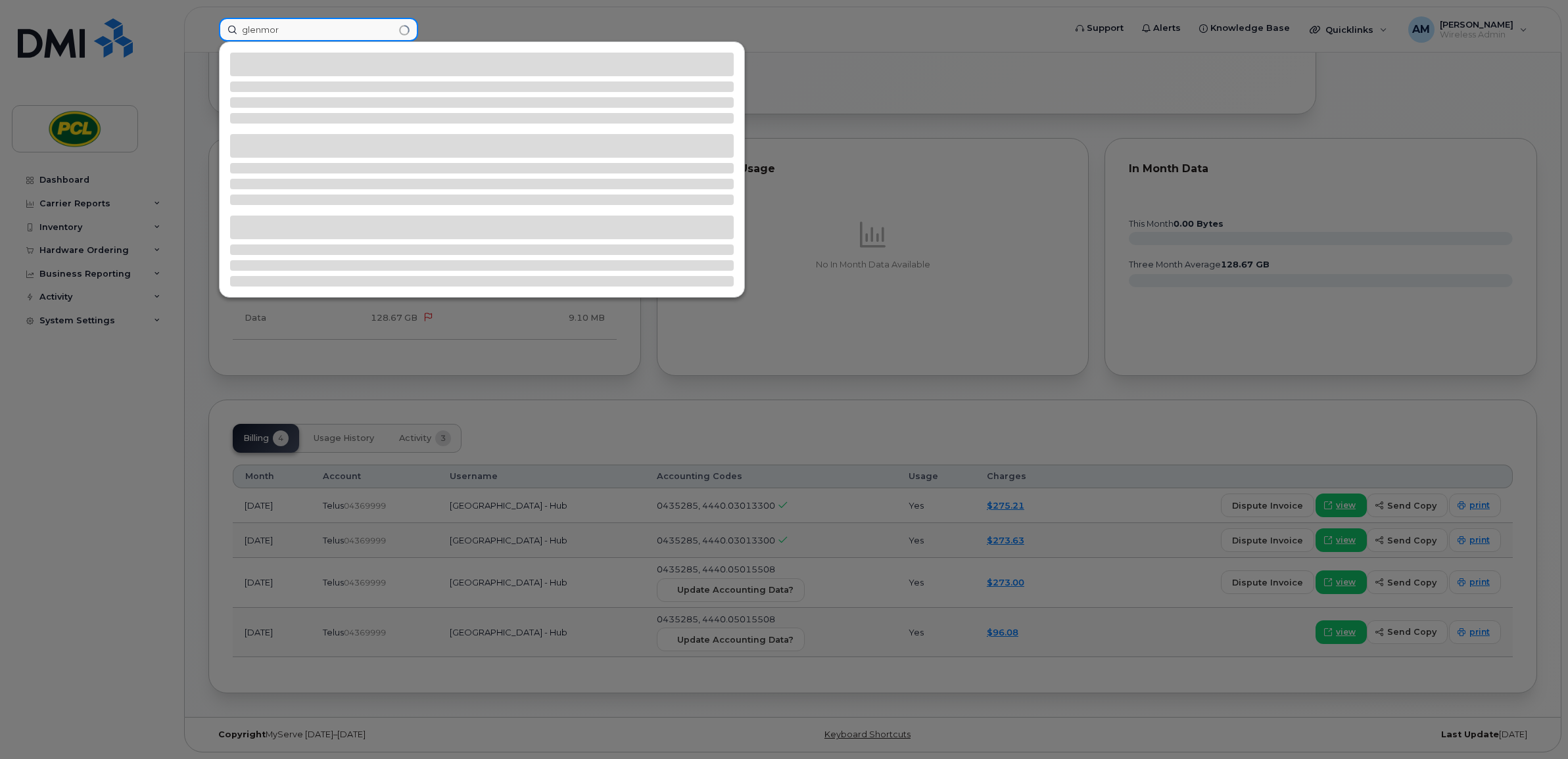
type input "glenmore"
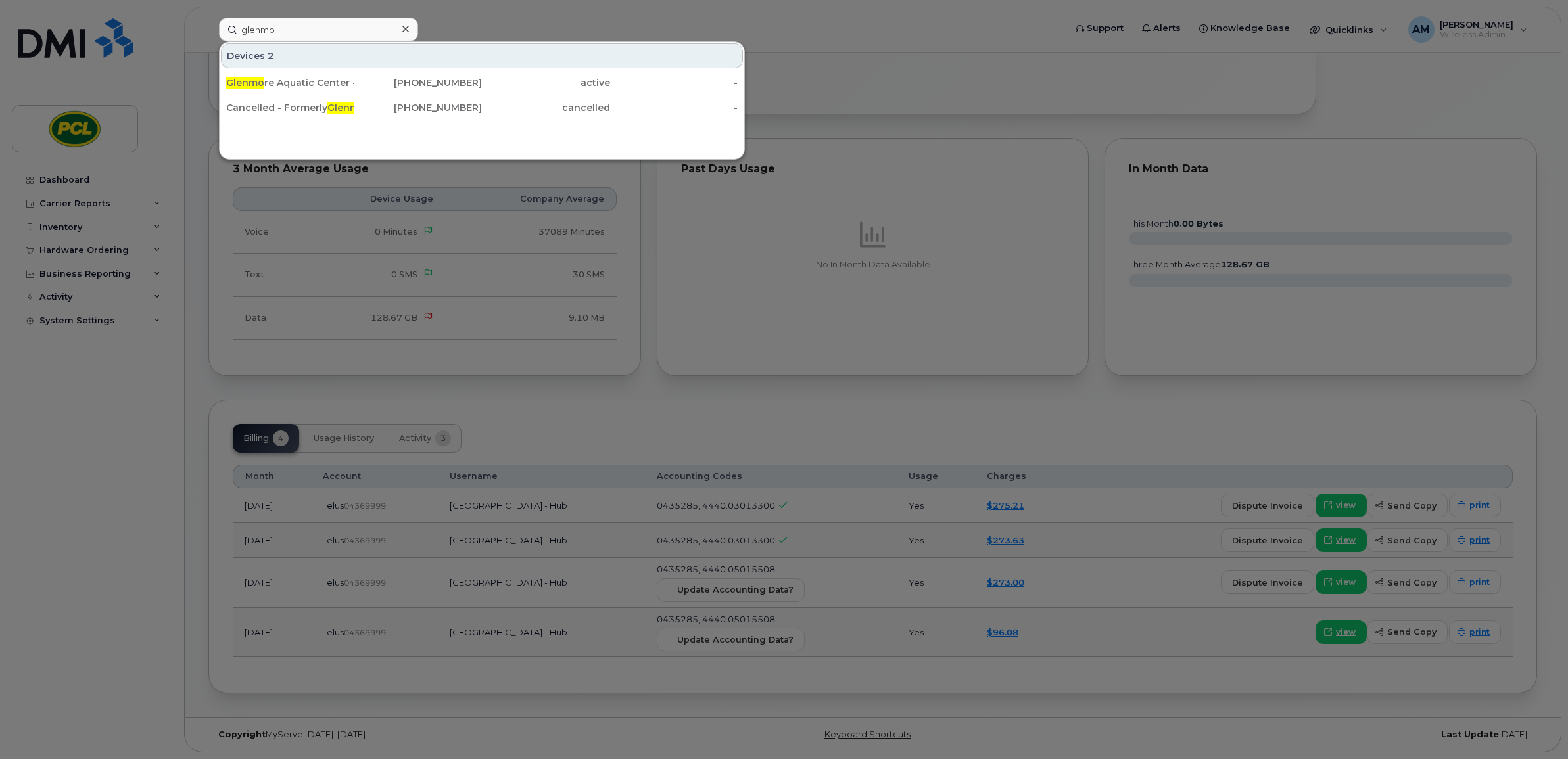
click at [731, 294] on div at bounding box center [784, 380] width 1568 height 759
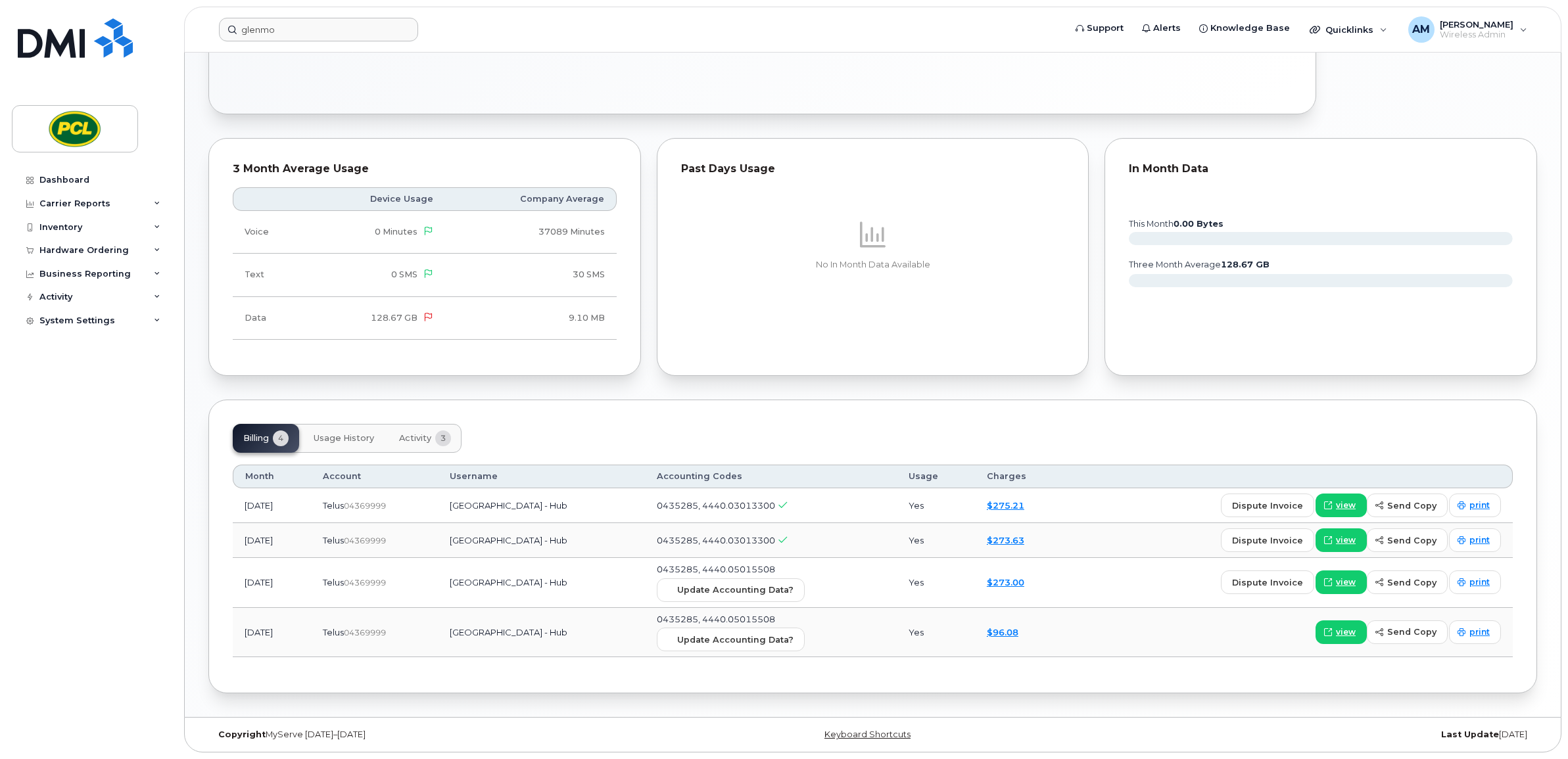
click at [386, 503] on span "04369999" at bounding box center [365, 505] width 42 height 10
click at [721, 501] on span "0435285, 4440.03013300" at bounding box center [715, 505] width 118 height 11
copy span "0435285"
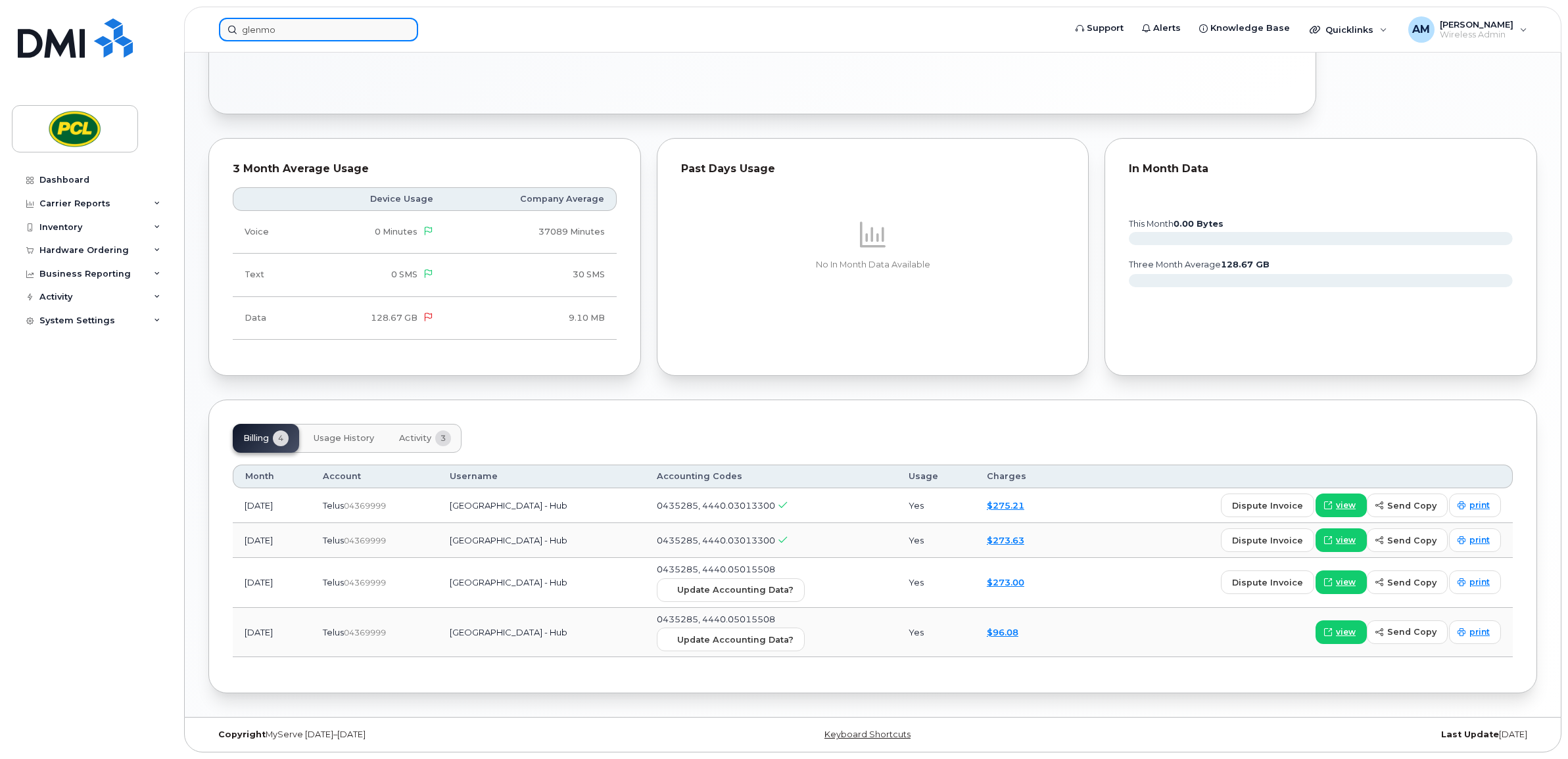
click at [301, 25] on input "glenmo" at bounding box center [319, 29] width 199 height 23
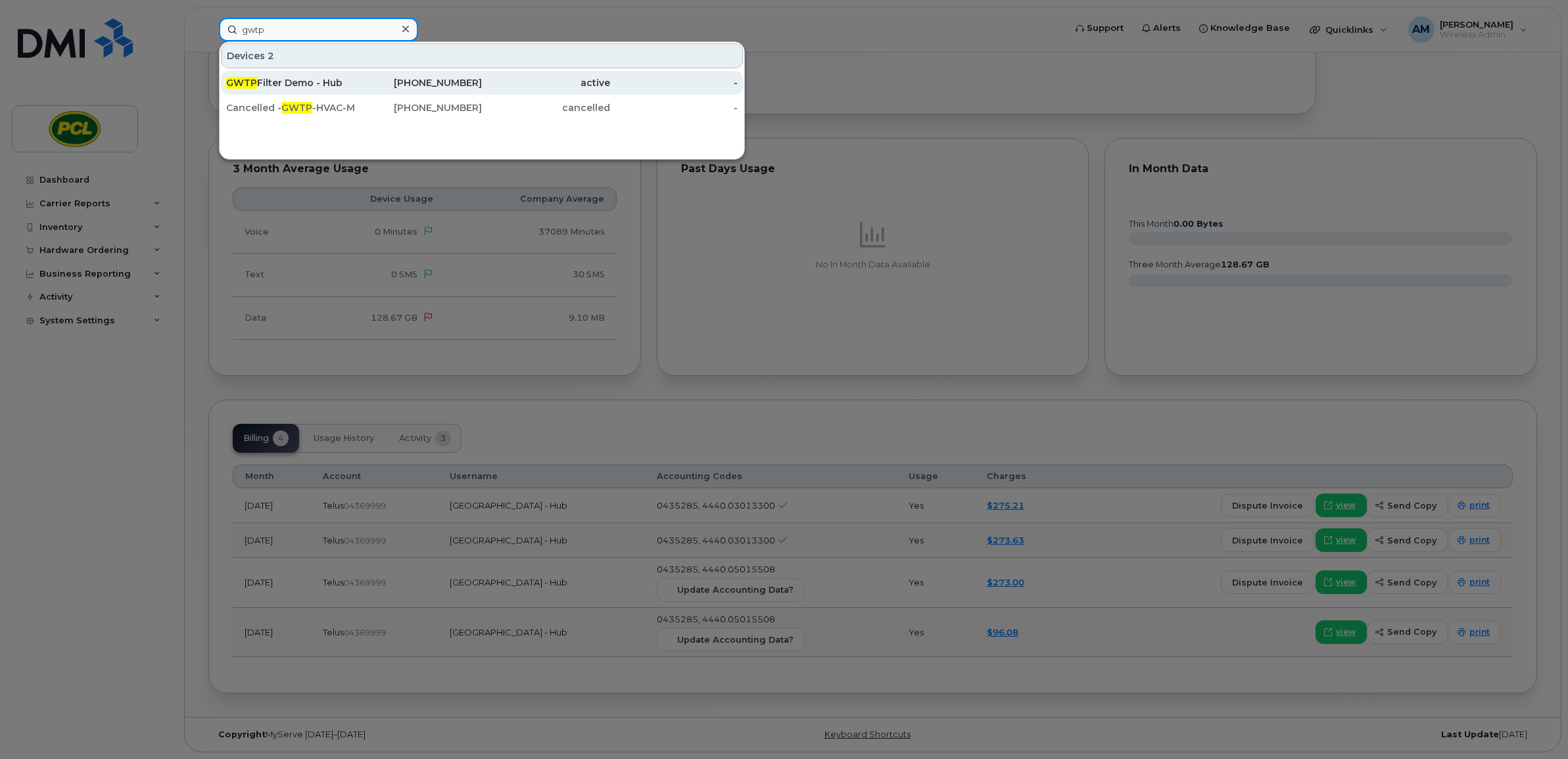
type input "gwtp"
click at [325, 82] on div "GWTP Filter Demo - Hub" at bounding box center [290, 82] width 128 height 13
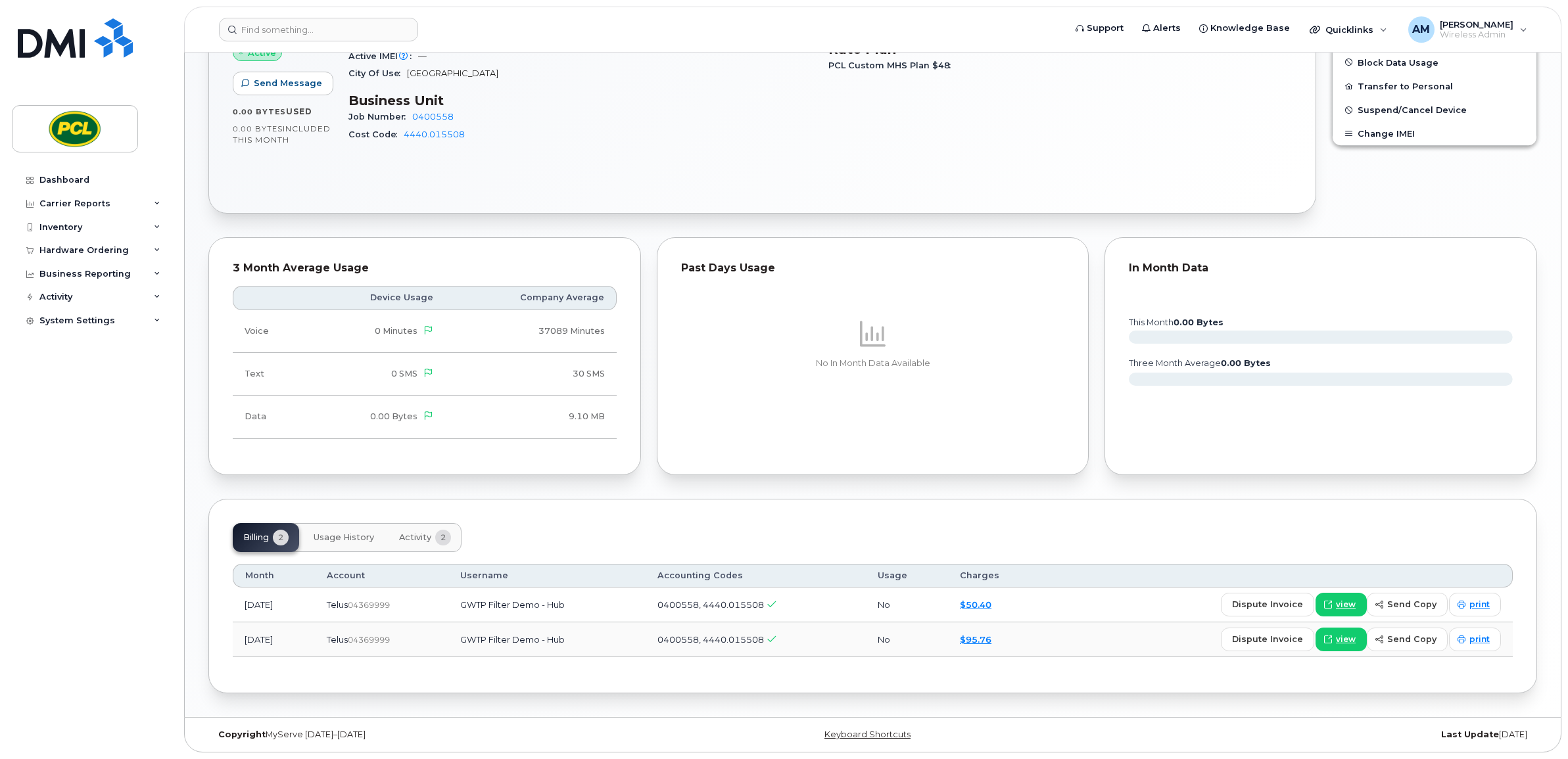
scroll to position [264, 0]
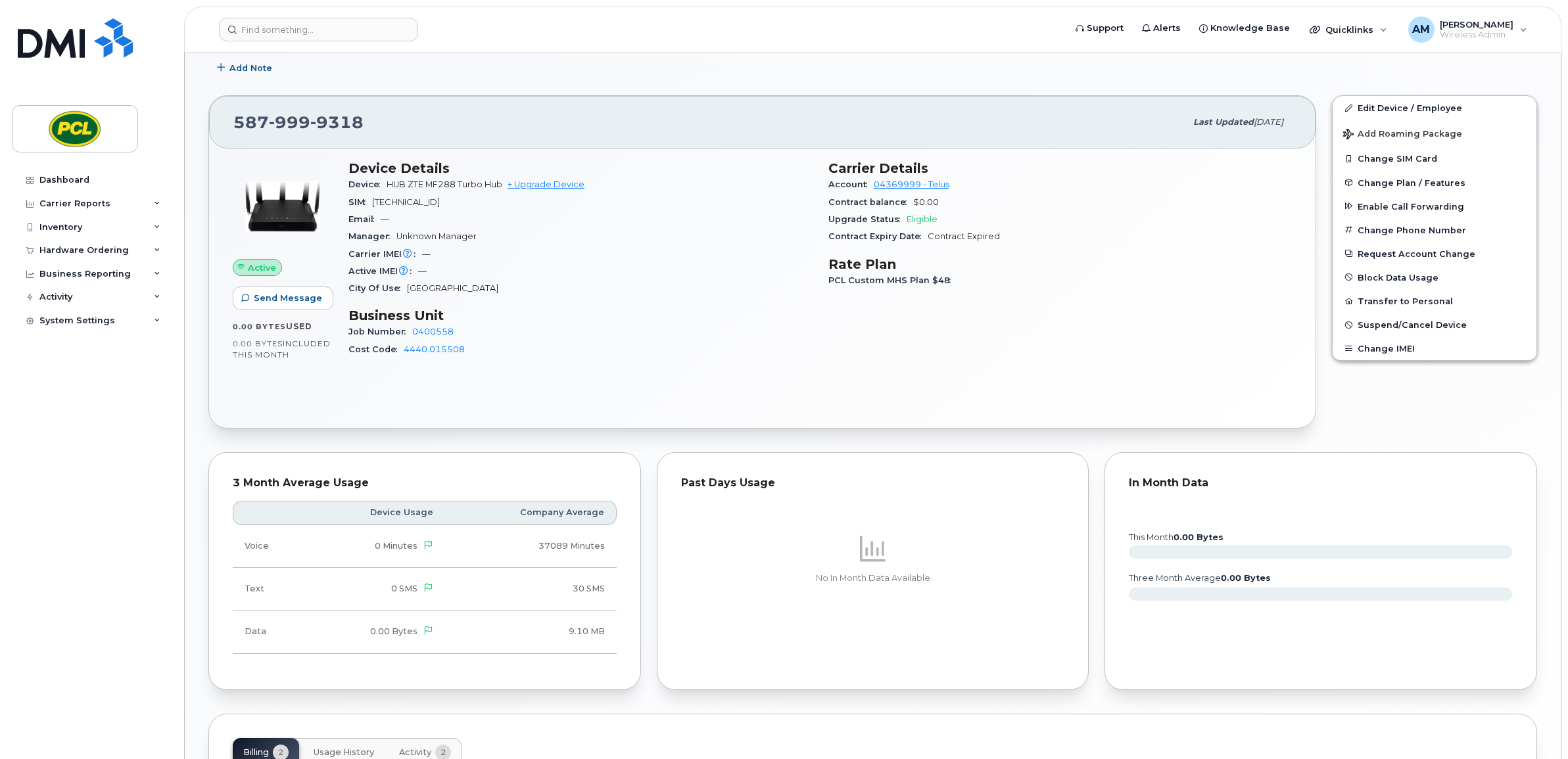
click at [1080, 72] on div "Add Note" at bounding box center [873, 67] width 1329 height 23
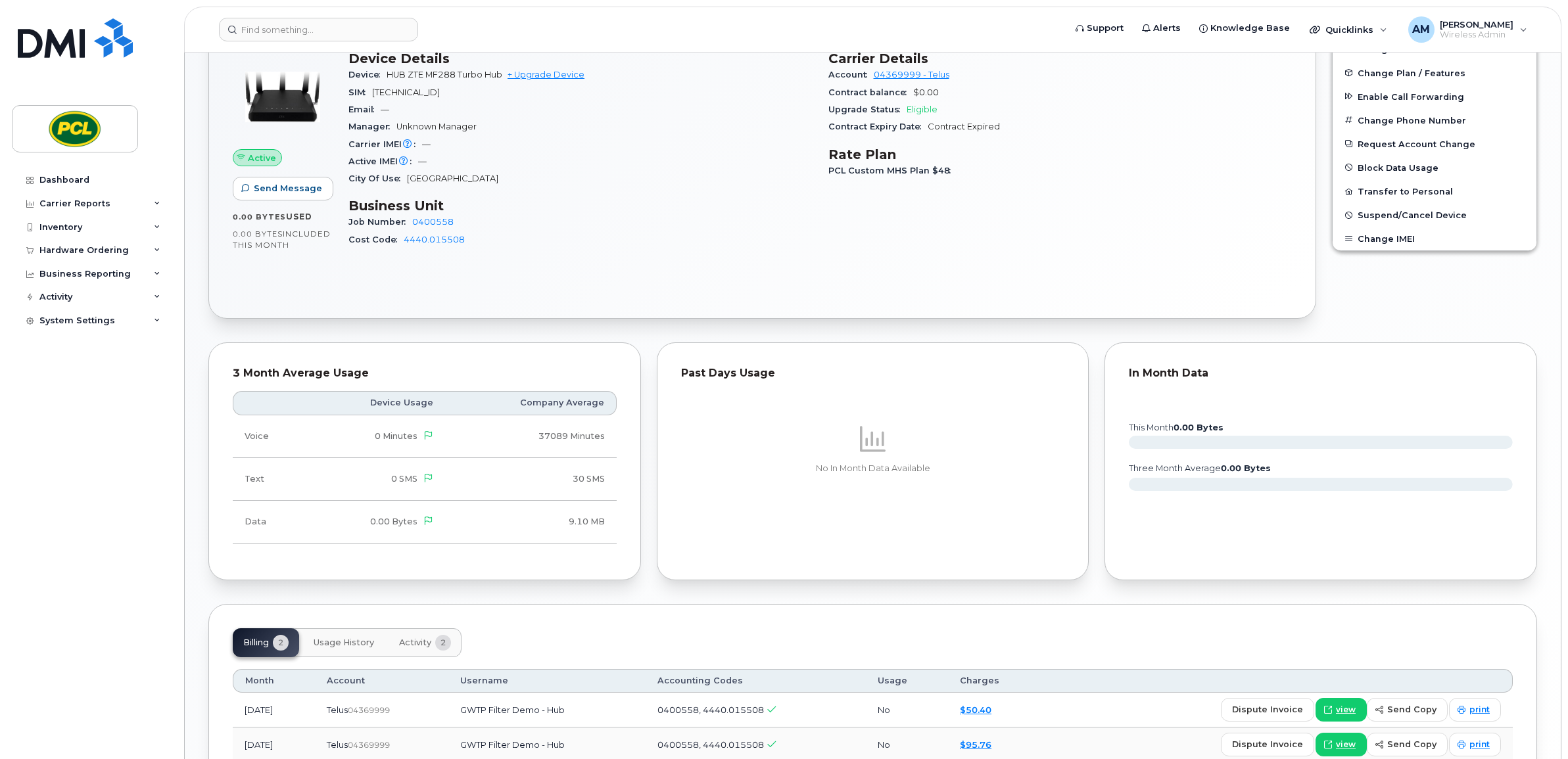
scroll to position [483, 0]
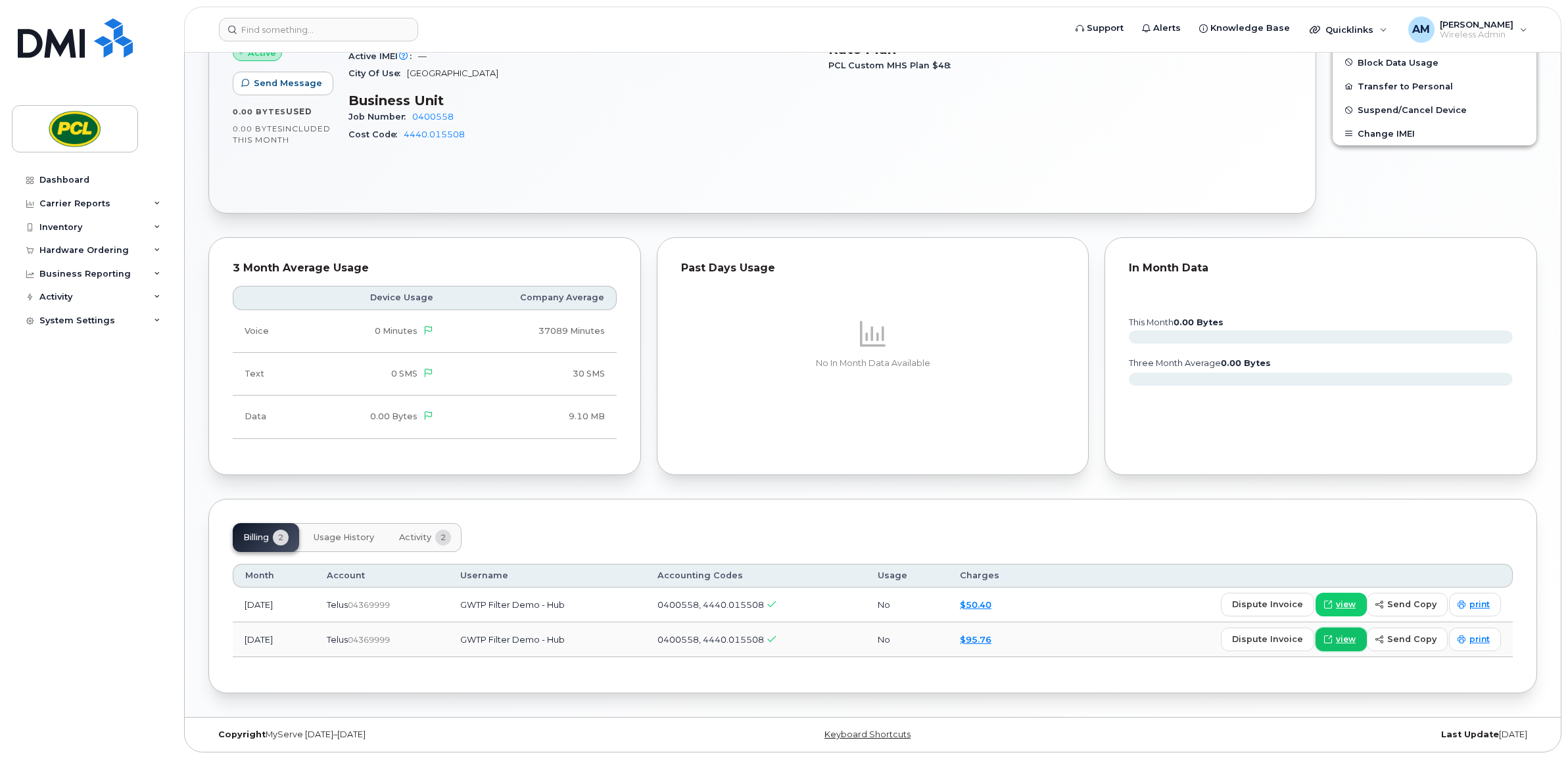
click at [1342, 641] on span "view" at bounding box center [1346, 640] width 20 height 12
click at [1396, 33] on div "Quicklinks" at bounding box center [1348, 29] width 96 height 26
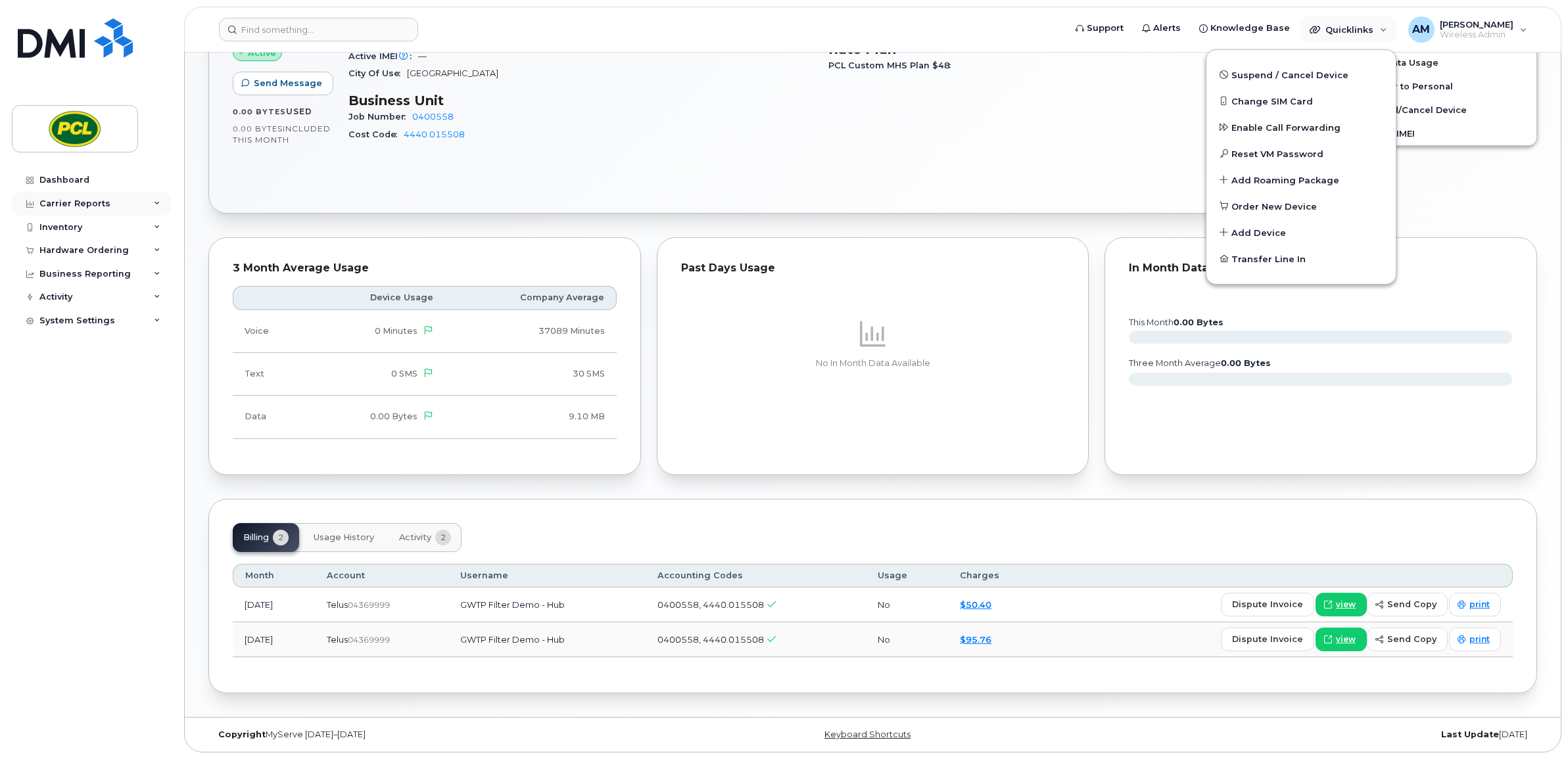
click at [106, 211] on div "Carrier Reports" at bounding box center [91, 203] width 159 height 23
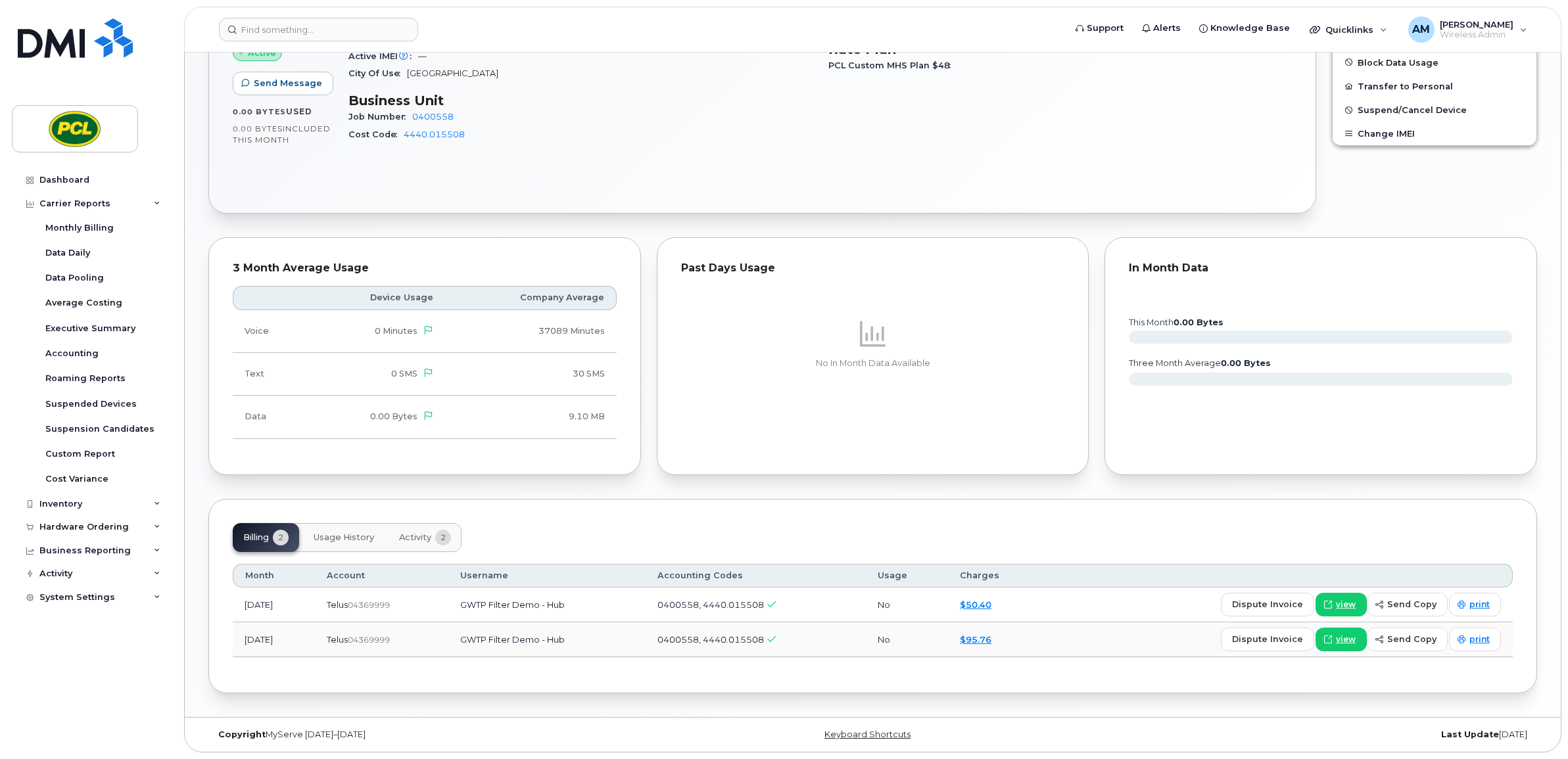
scroll to position [154, 0]
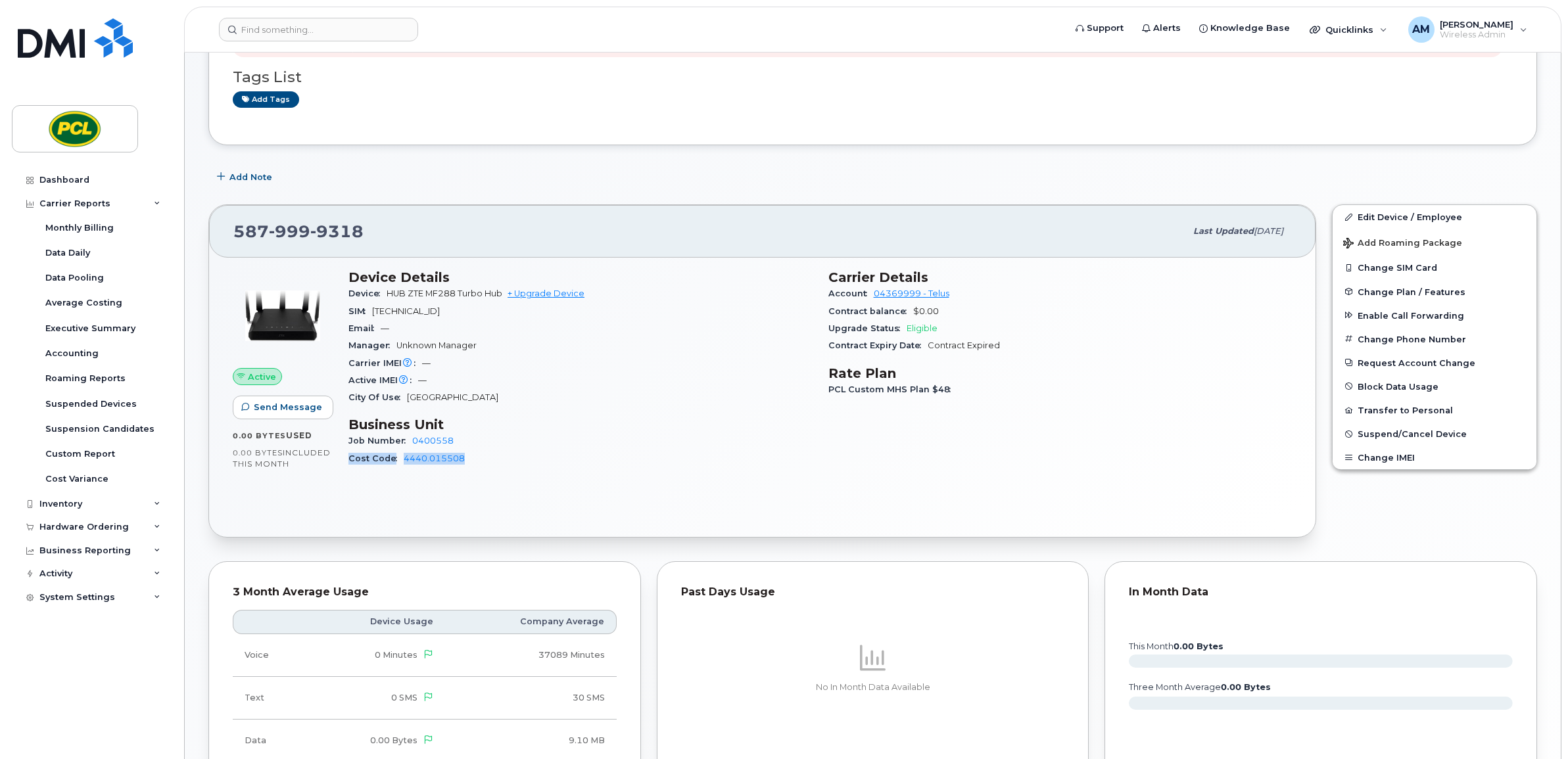
drag, startPoint x: 472, startPoint y: 461, endPoint x: 349, endPoint y: 459, distance: 123.0
click at [349, 459] on div "Cost Code 4440.015508" at bounding box center [581, 459] width 464 height 17
copy div "Cost Code 4440.015508"
click at [536, 472] on div "Device Details Device HUB ZTE MF288 Turbo Hub + Upgrade Device SIM [TECHNICAL_I…" at bounding box center [580, 373] width 480 height 224
drag, startPoint x: 494, startPoint y: 454, endPoint x: 405, endPoint y: 458, distance: 89.1
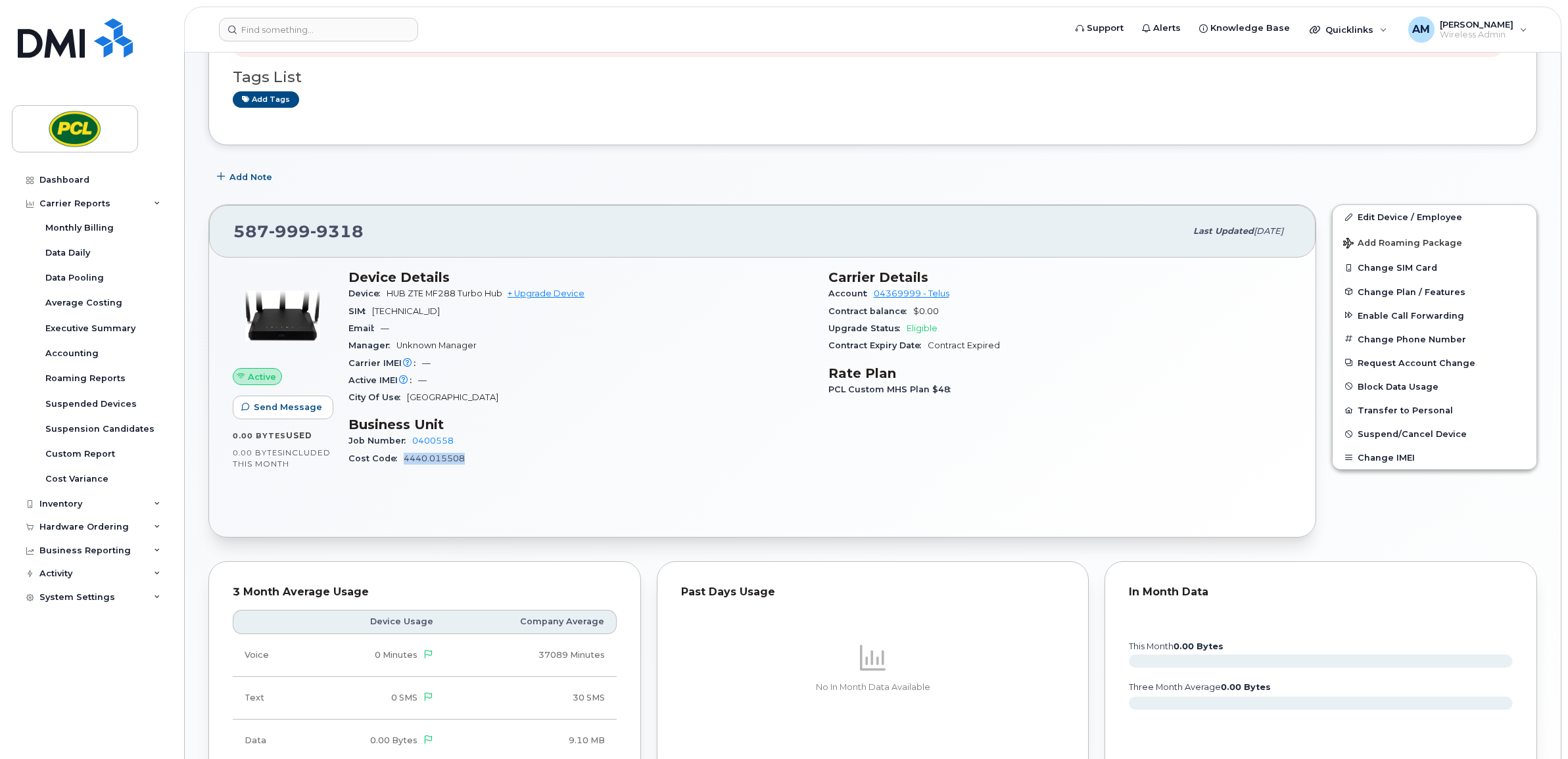
click at [405, 458] on div "Cost Code 4440.015508" at bounding box center [581, 459] width 464 height 17
copy link "4440.015508"
